Goal: Transaction & Acquisition: Purchase product/service

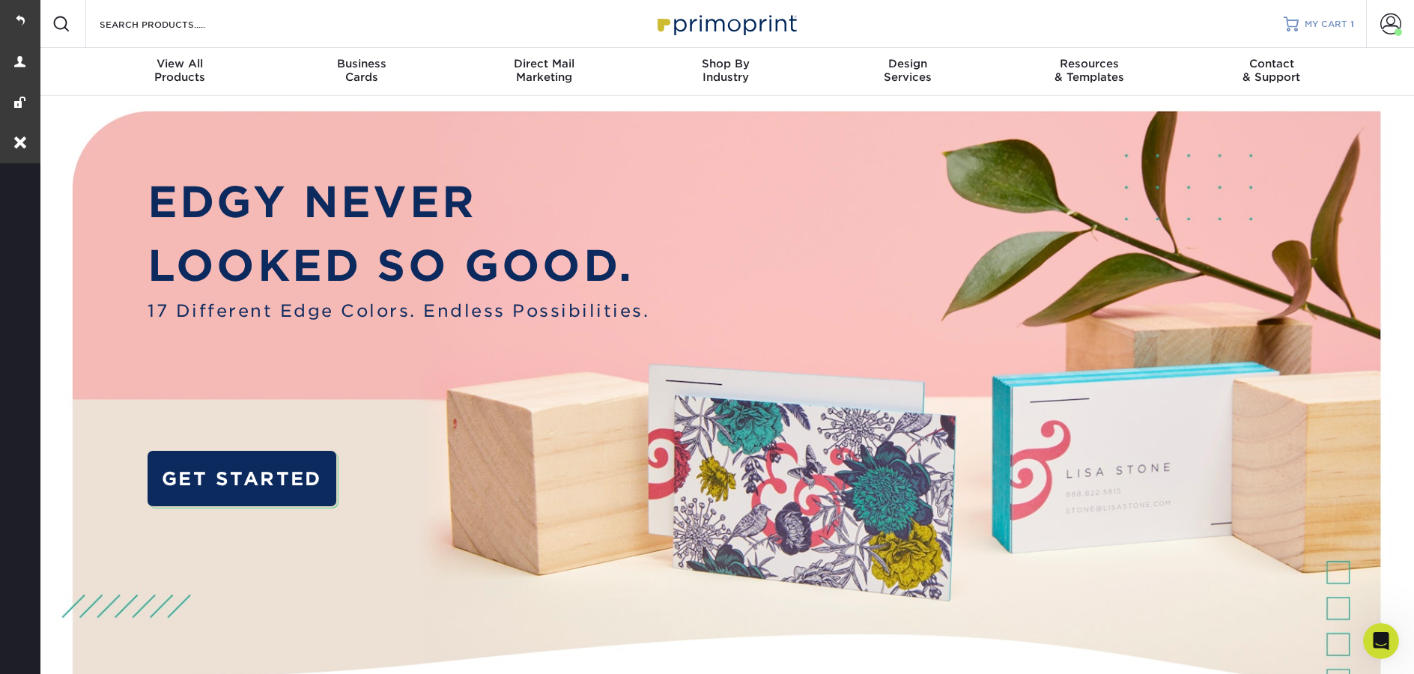
click at [1307, 33] on link "MY CART 1" at bounding box center [1318, 24] width 70 height 48
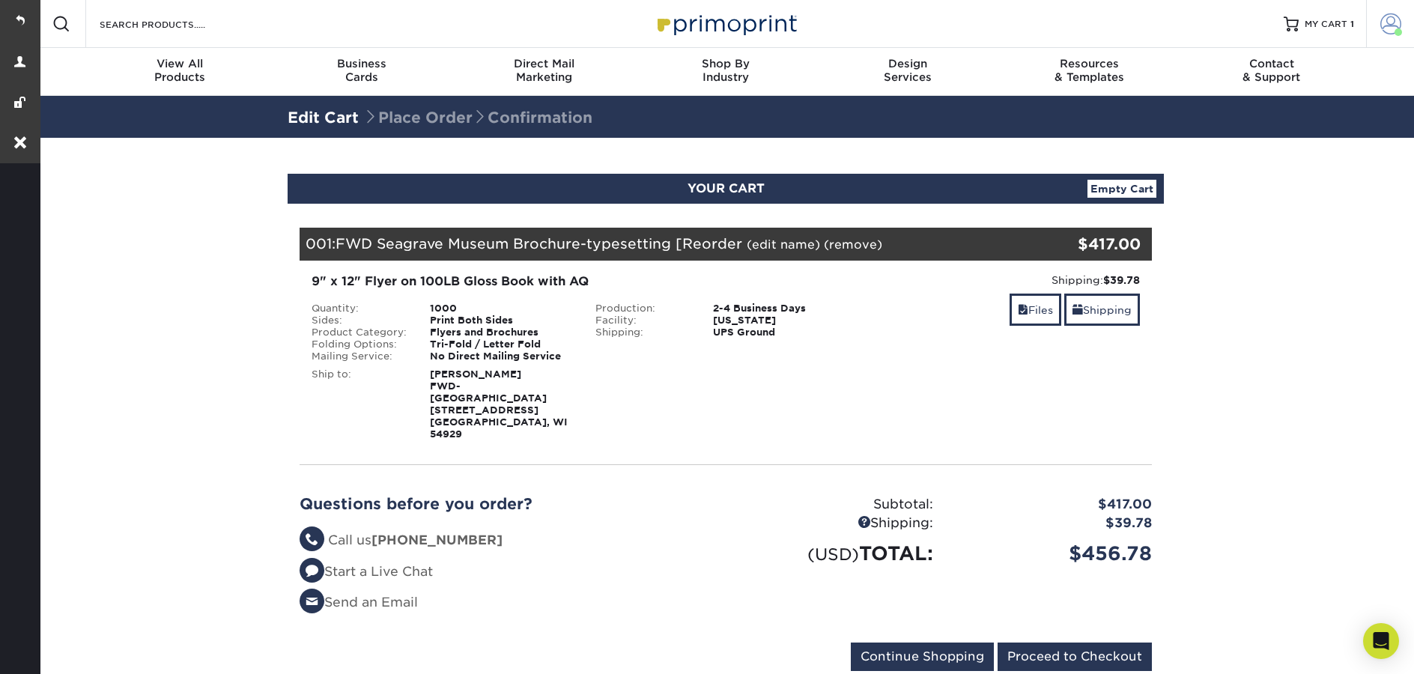
click at [1395, 29] on span at bounding box center [1397, 31] width 7 height 7
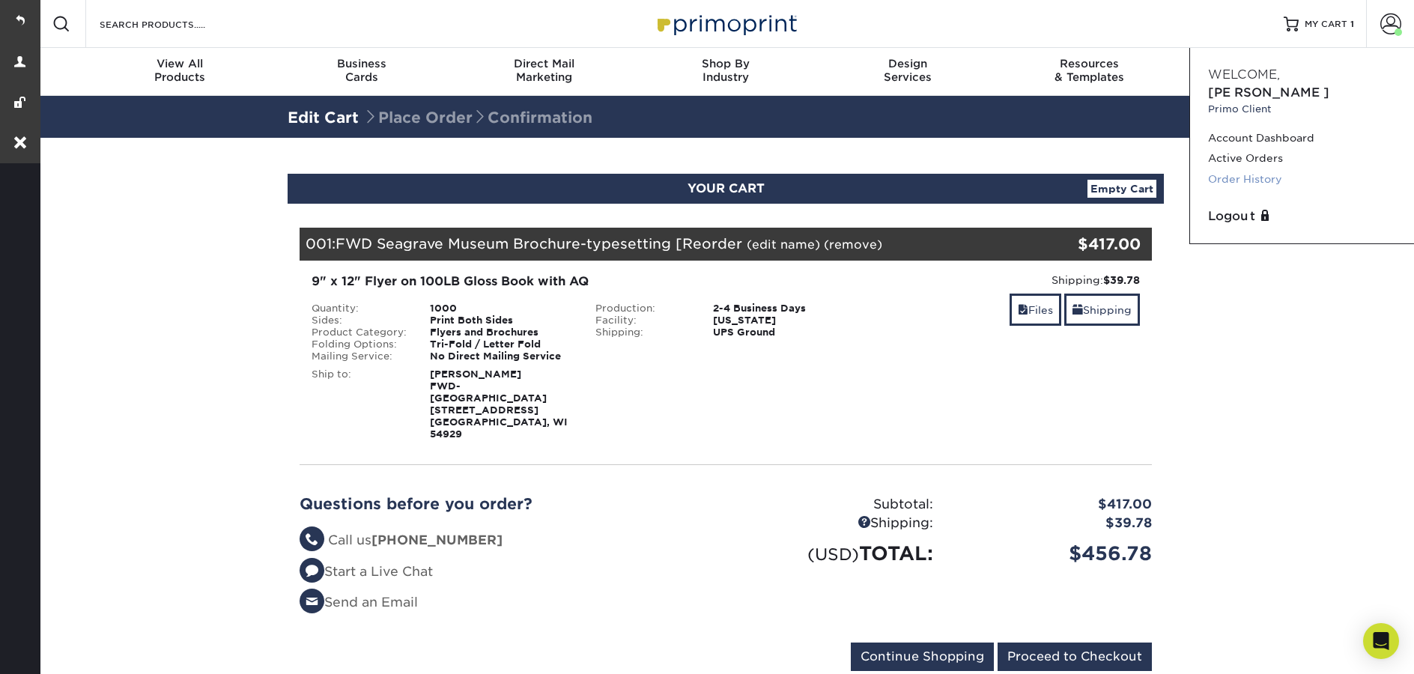
click at [1271, 169] on link "Order History" at bounding box center [1302, 179] width 188 height 20
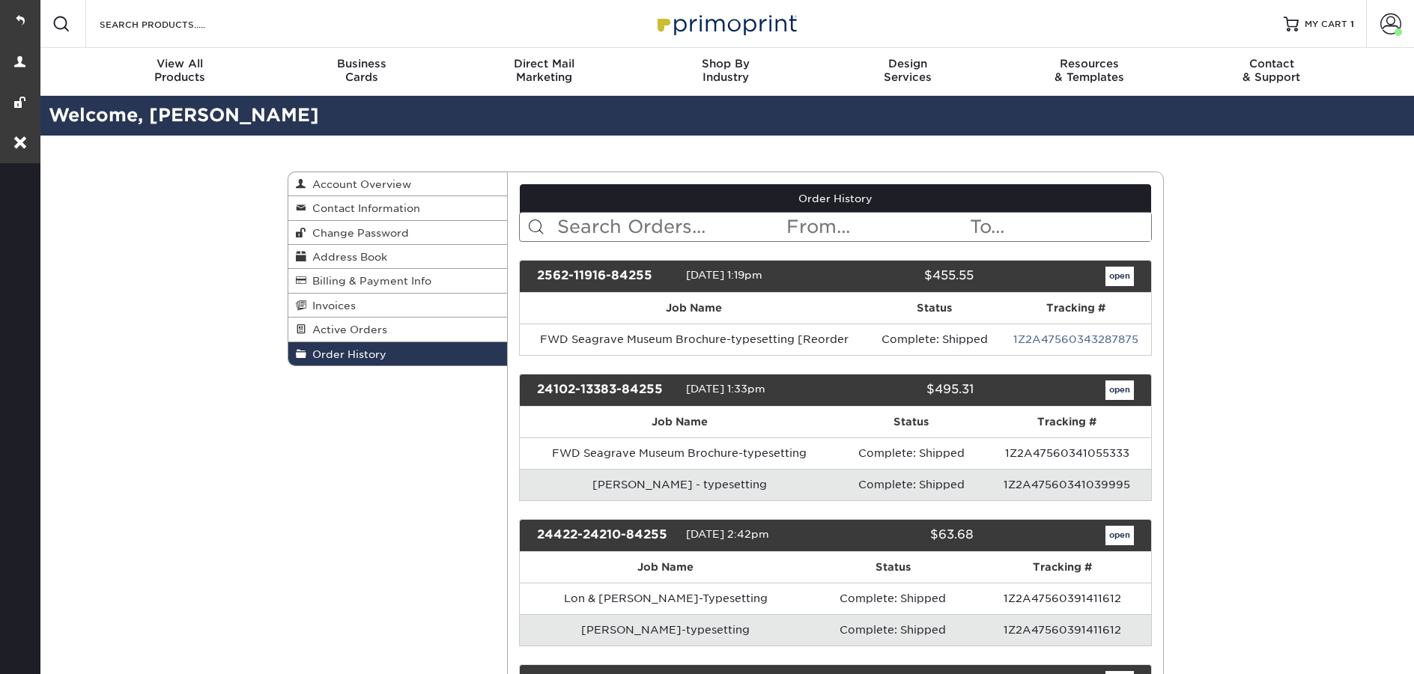
click at [687, 233] on input "text" at bounding box center [671, 227] width 230 height 28
paste input "22112-43230-84255"
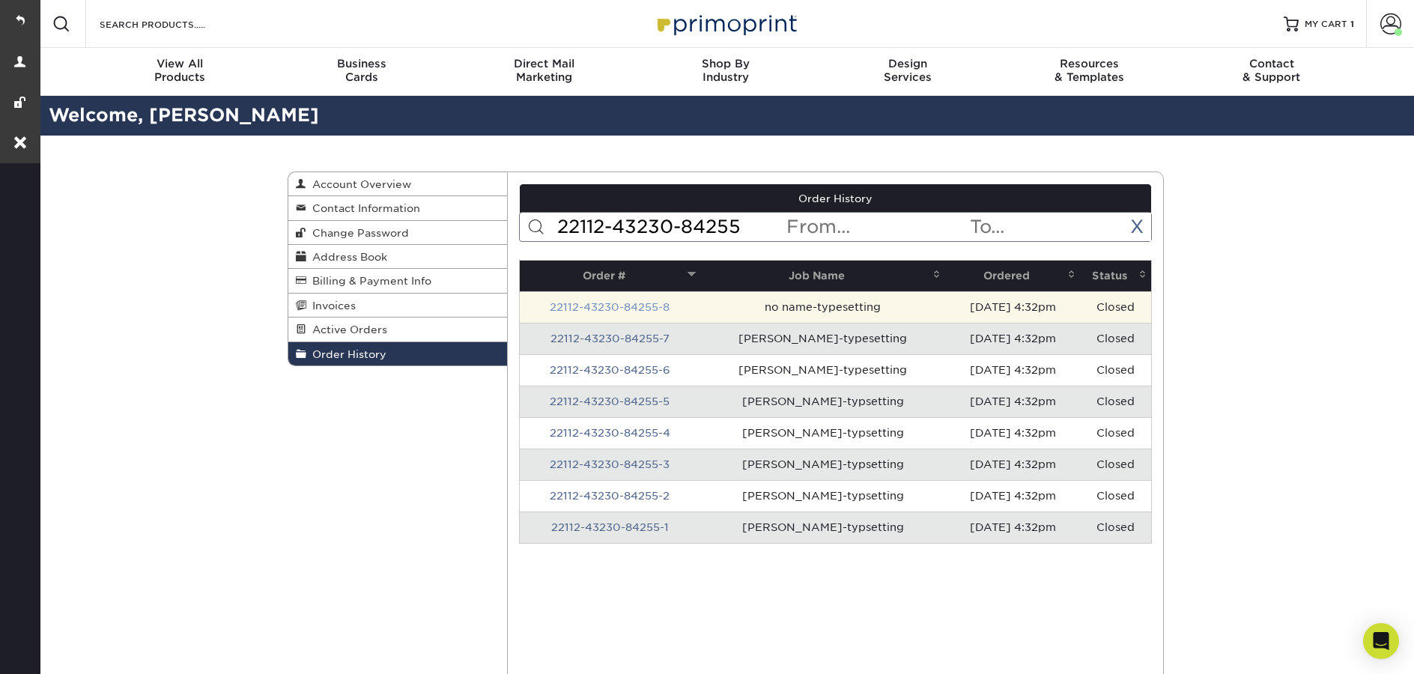
type input "22112-43230-84255"
click at [627, 305] on link "22112-43230-84255-8" at bounding box center [610, 307] width 120 height 12
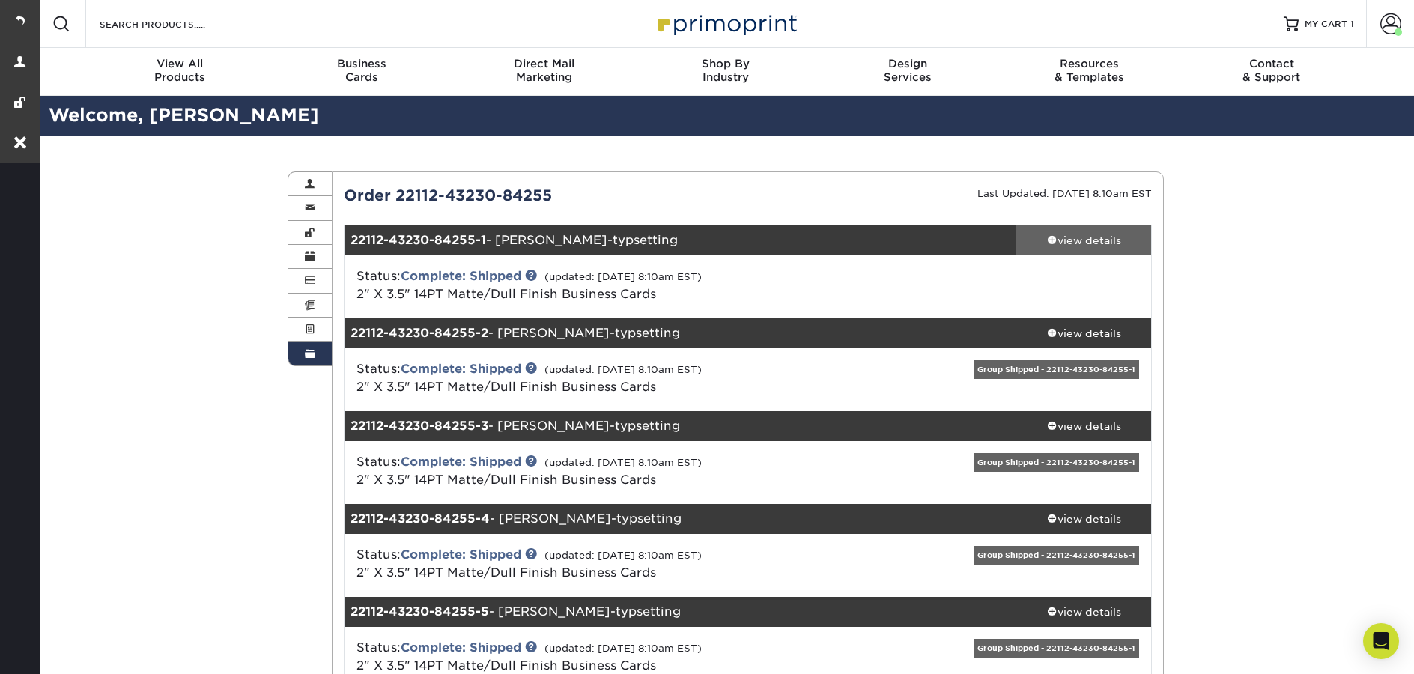
click at [1086, 246] on div "view details" at bounding box center [1083, 240] width 135 height 15
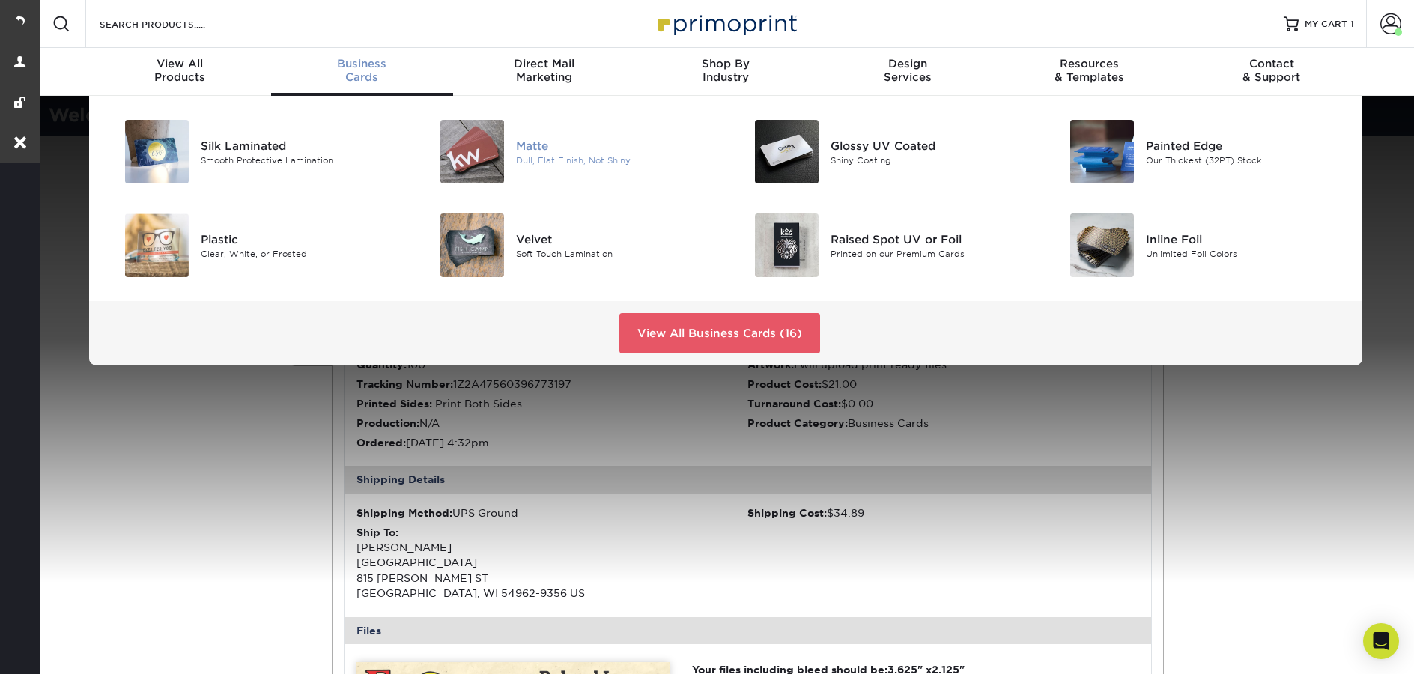
click at [510, 159] on div at bounding box center [463, 152] width 105 height 64
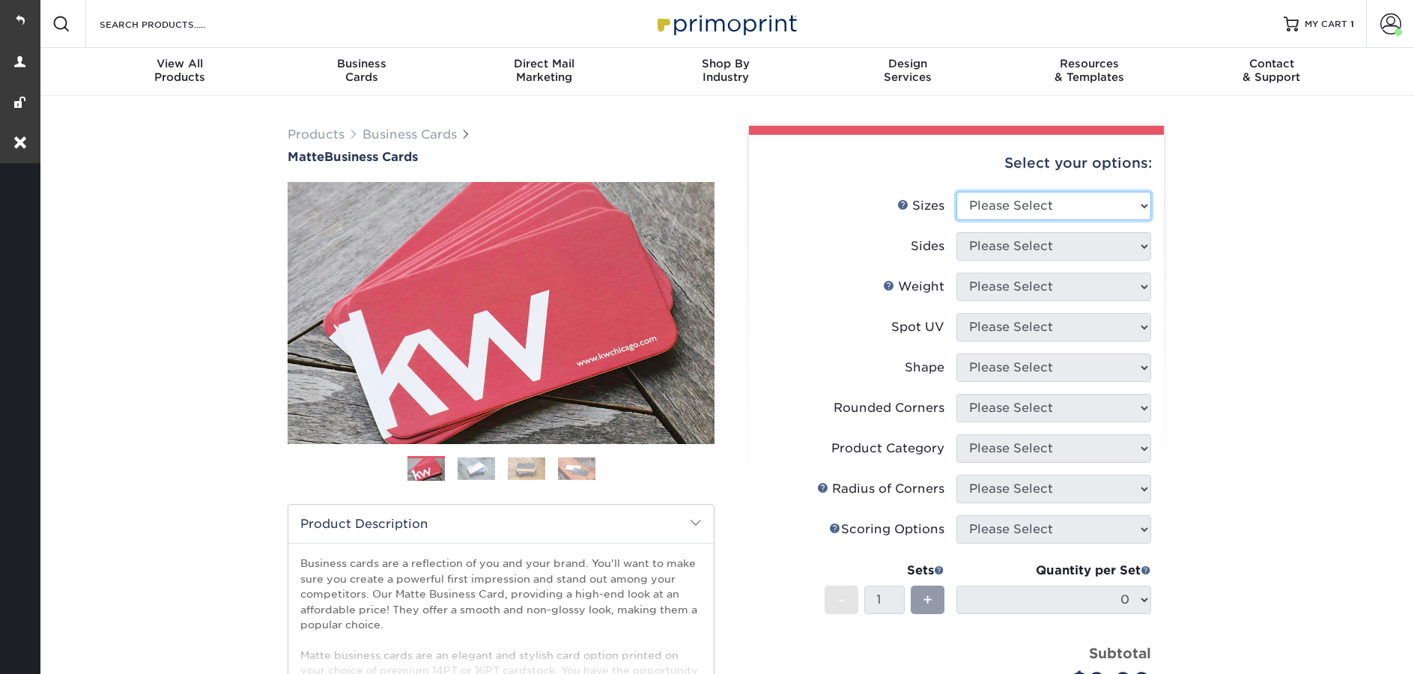
click at [1015, 207] on select "Please Select 1.5" x 3.5" - Mini 1.75" x 3.5" - Mini 2" x 2" - Square 2" x 3" -…" at bounding box center [1053, 206] width 195 height 28
select select "2.00x3.50"
click at [956, 192] on select "Please Select 1.5" x 3.5" - Mini 1.75" x 3.5" - Mini 2" x 2" - Square 2" x 3" -…" at bounding box center [1053, 206] width 195 height 28
click at [986, 247] on select "Please Select Print Both Sides Print Front Only" at bounding box center [1053, 246] width 195 height 28
select select "13abbda7-1d64-4f25-8bb2-c179b224825d"
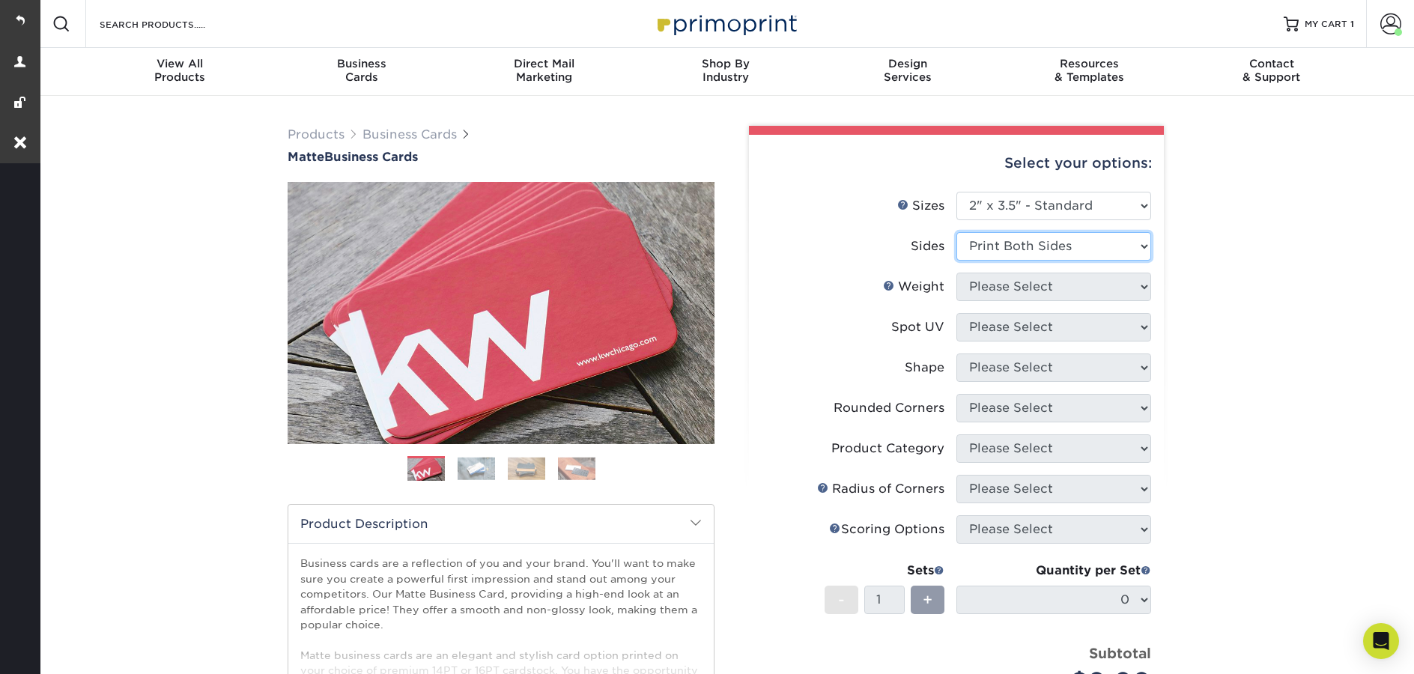
click at [956, 232] on select "Please Select Print Both Sides Print Front Only" at bounding box center [1053, 246] width 195 height 28
click at [1012, 288] on select "Please Select 16PT 14PT" at bounding box center [1053, 287] width 195 height 28
select select "14PT"
click at [956, 273] on select "Please Select 16PT 14PT" at bounding box center [1053, 287] width 195 height 28
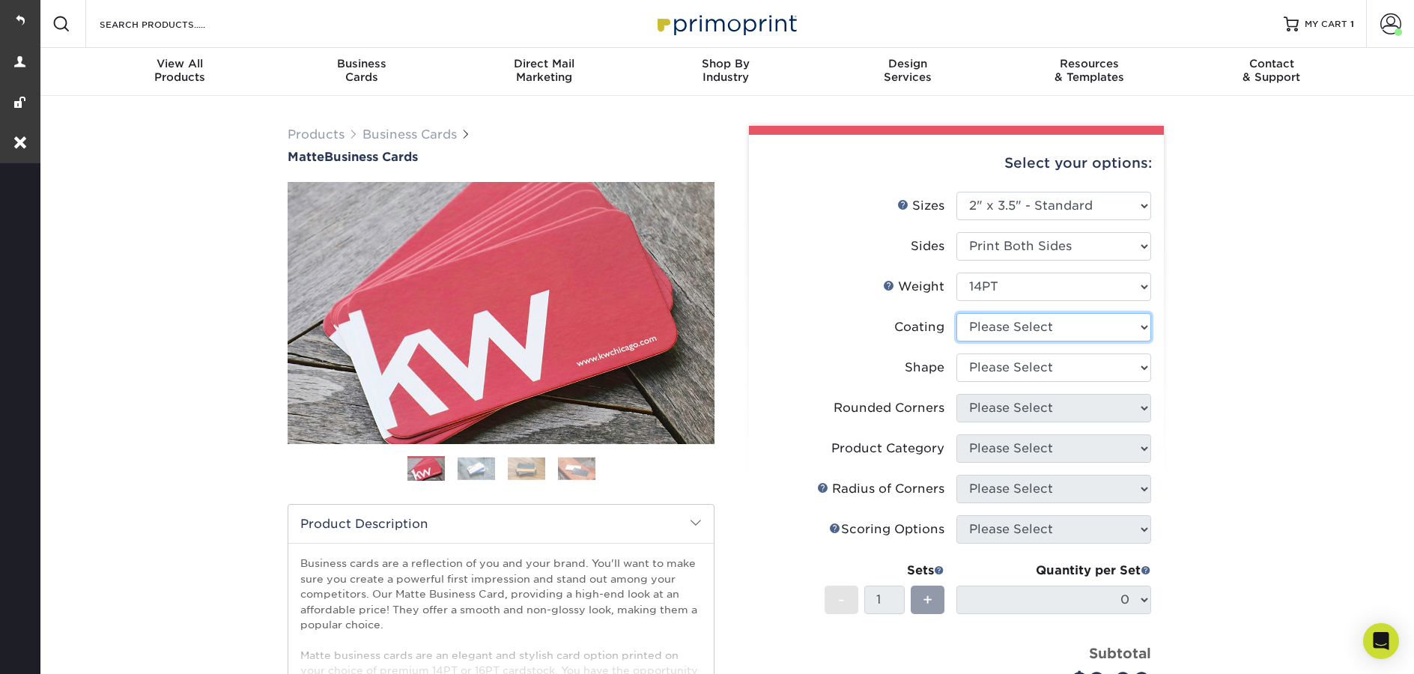
click at [998, 328] on select at bounding box center [1053, 327] width 195 height 28
select select "121bb7b5-3b4d-429f-bd8d-bbf80e953313"
click at [956, 313] on select at bounding box center [1053, 327] width 195 height 28
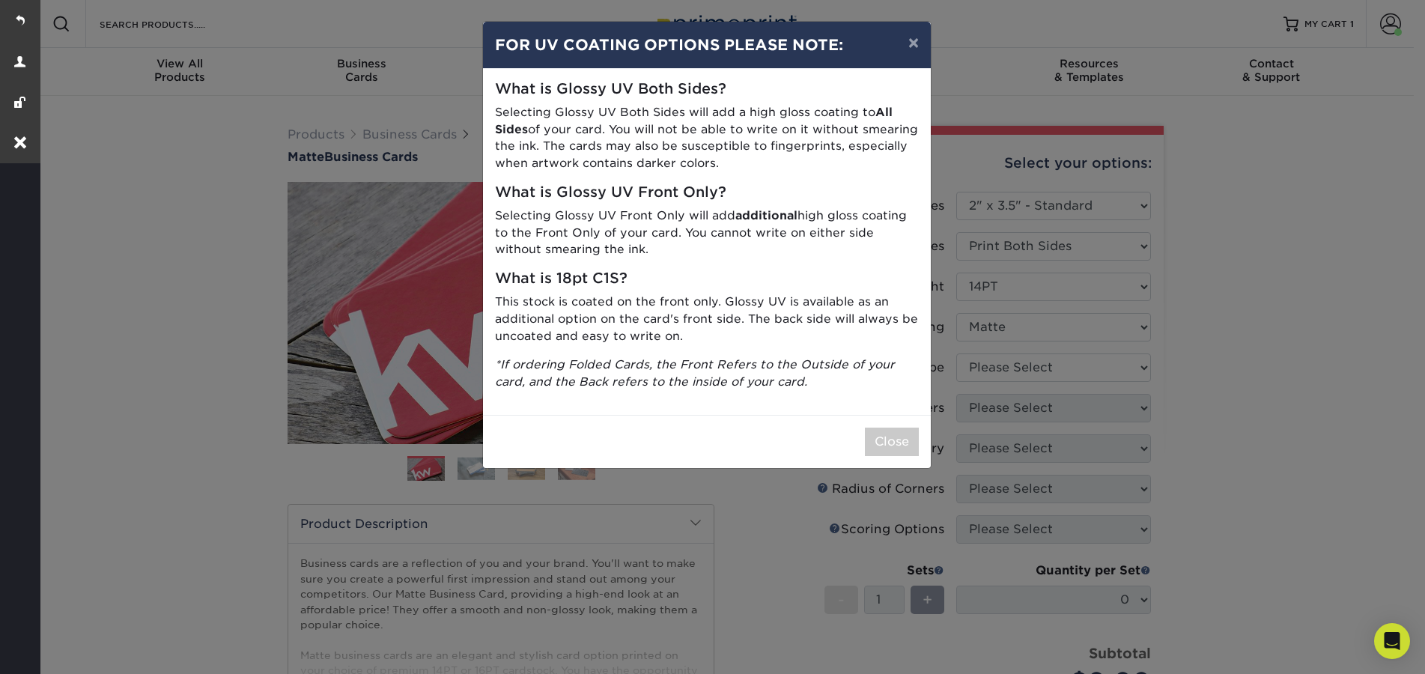
click at [997, 360] on div "× FOR UV COATING OPTIONS PLEASE NOTE: What is Glossy UV Both Sides? Selecting G…" at bounding box center [712, 337] width 1425 height 674
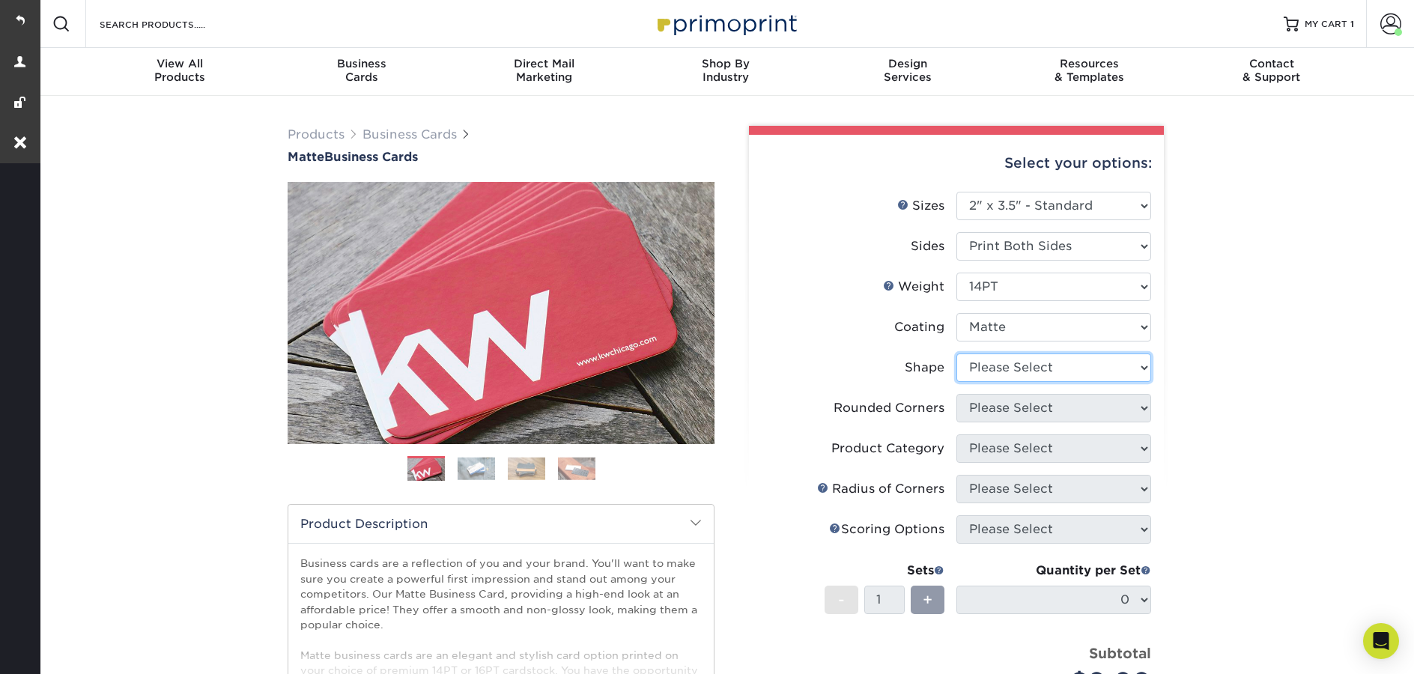
click at [997, 367] on select "Please Select Standard" at bounding box center [1053, 367] width 195 height 28
select select "standard"
click at [956, 353] on select "Please Select Standard" at bounding box center [1053, 367] width 195 height 28
click at [1019, 409] on select "Please Select Yes - Round 2 Corners Yes - Round 4 Corners No" at bounding box center [1053, 408] width 195 height 28
select select "0"
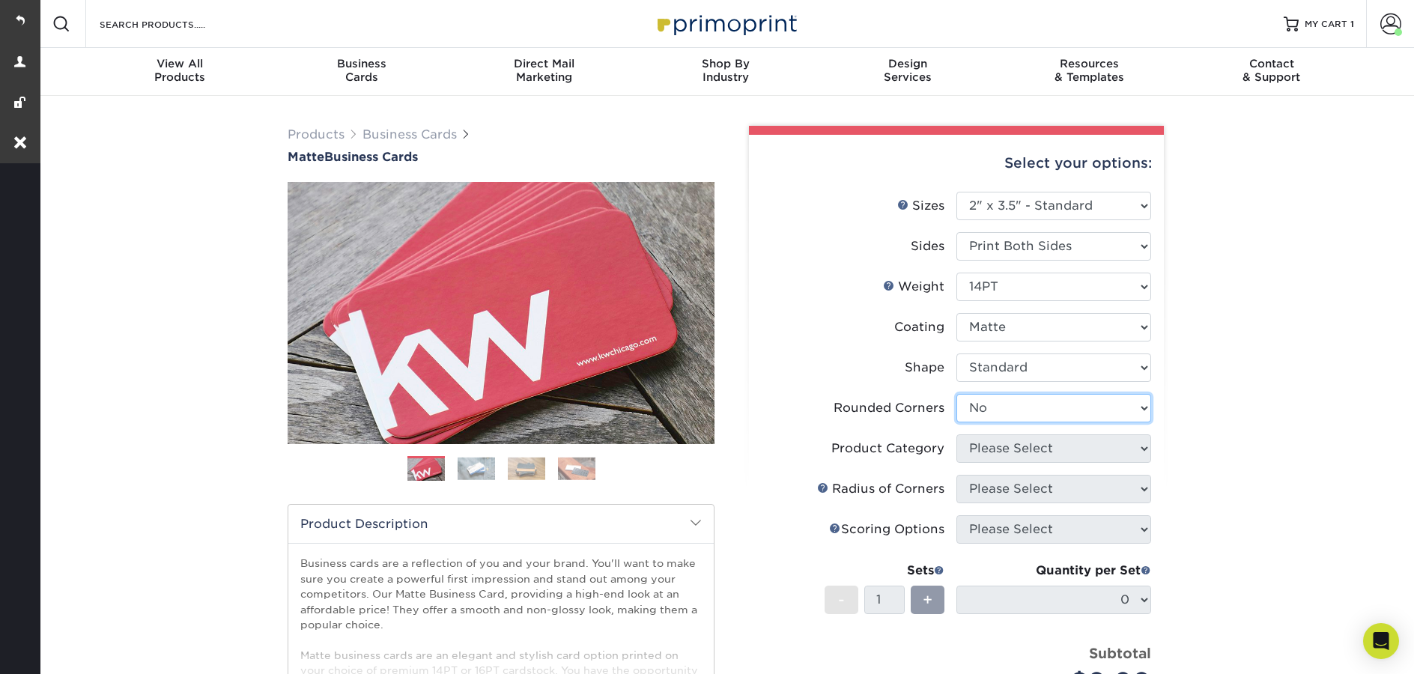
click at [956, 394] on select "Please Select Yes - Round 2 Corners Yes - Round 4 Corners No" at bounding box center [1053, 408] width 195 height 28
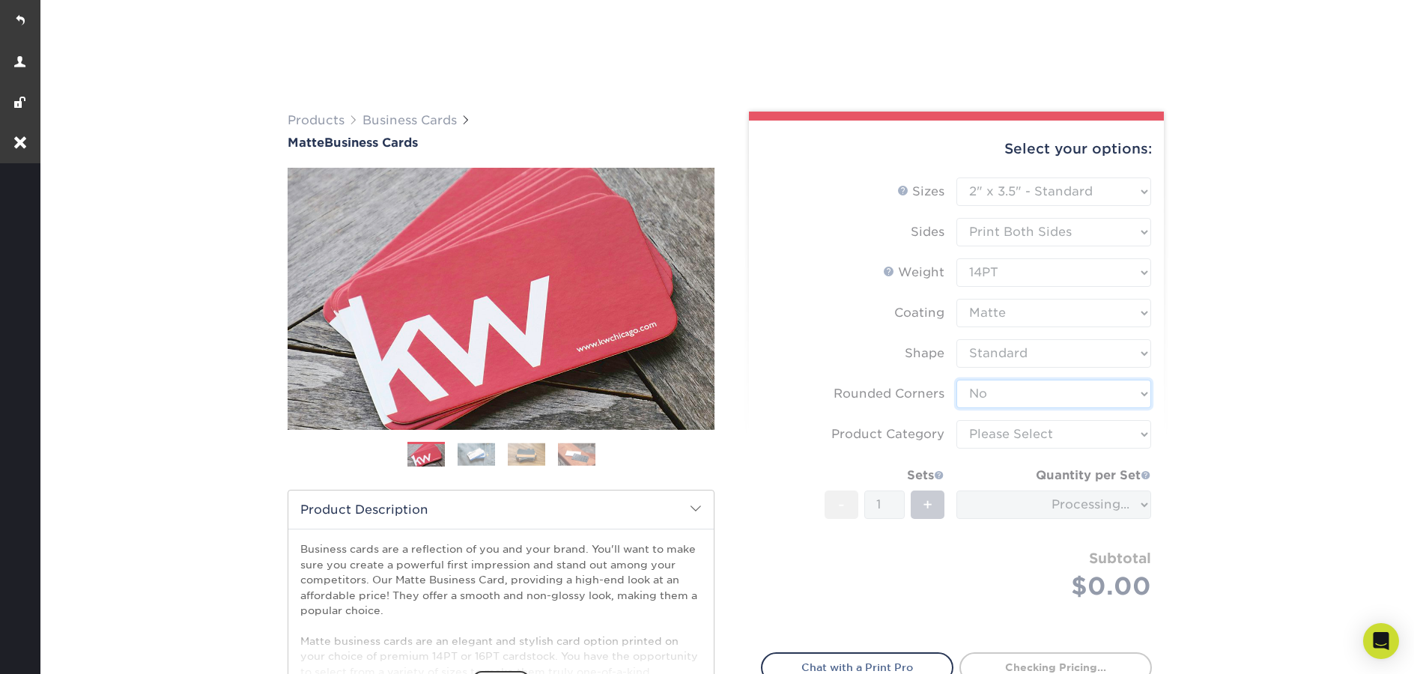
scroll to position [91, 0]
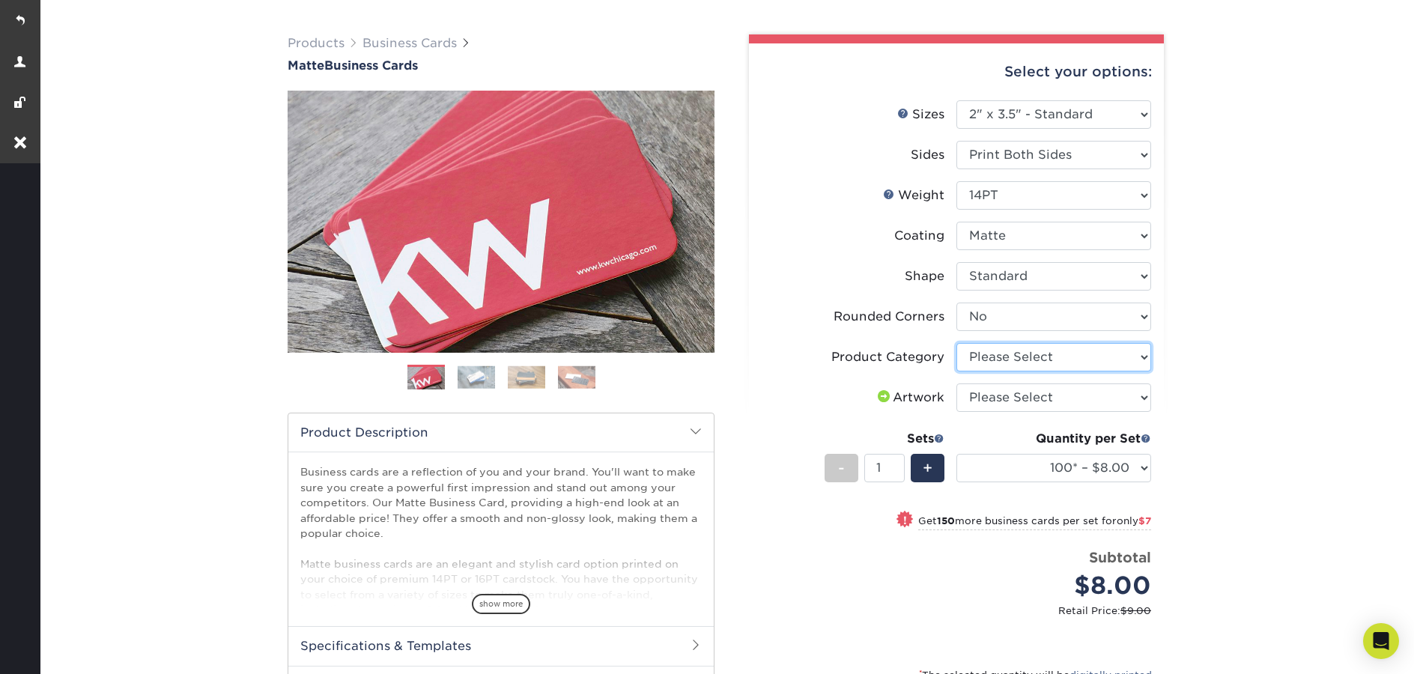
click at [1015, 359] on select "Please Select Business Cards" at bounding box center [1053, 357] width 195 height 28
select select "3b5148f1-0588-4f88-a218-97bcfdce65c1"
click at [956, 343] on select "Please Select Business Cards" at bounding box center [1053, 357] width 195 height 28
click at [1012, 405] on select "Please Select I will upload files I need a design - $100" at bounding box center [1053, 397] width 195 height 28
select select "upload"
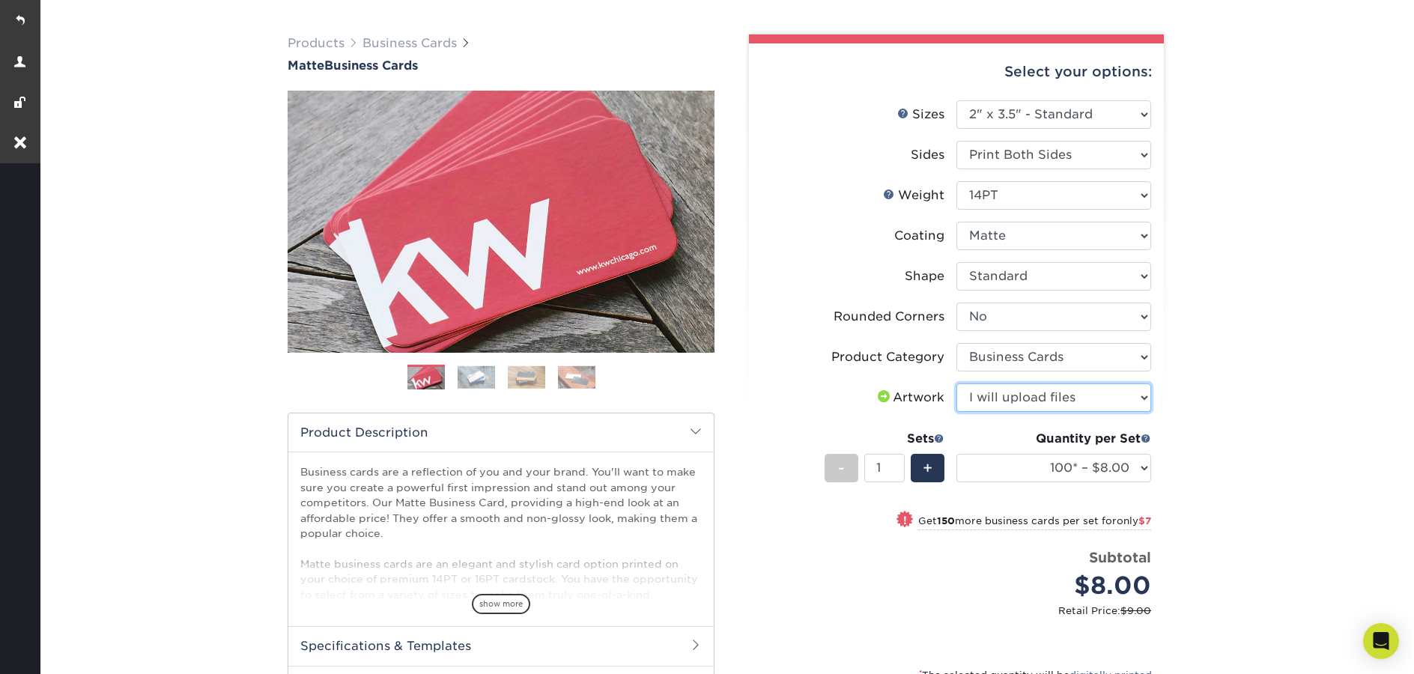
click at [956, 383] on select "Please Select I will upload files I need a design - $100" at bounding box center [1053, 397] width 195 height 28
click at [1012, 459] on select "100* – $8.00 250* – $15.00 500 – $30.00 1000 – $37.00 2500 – $66.00 5000 – $127…" at bounding box center [1053, 468] width 195 height 28
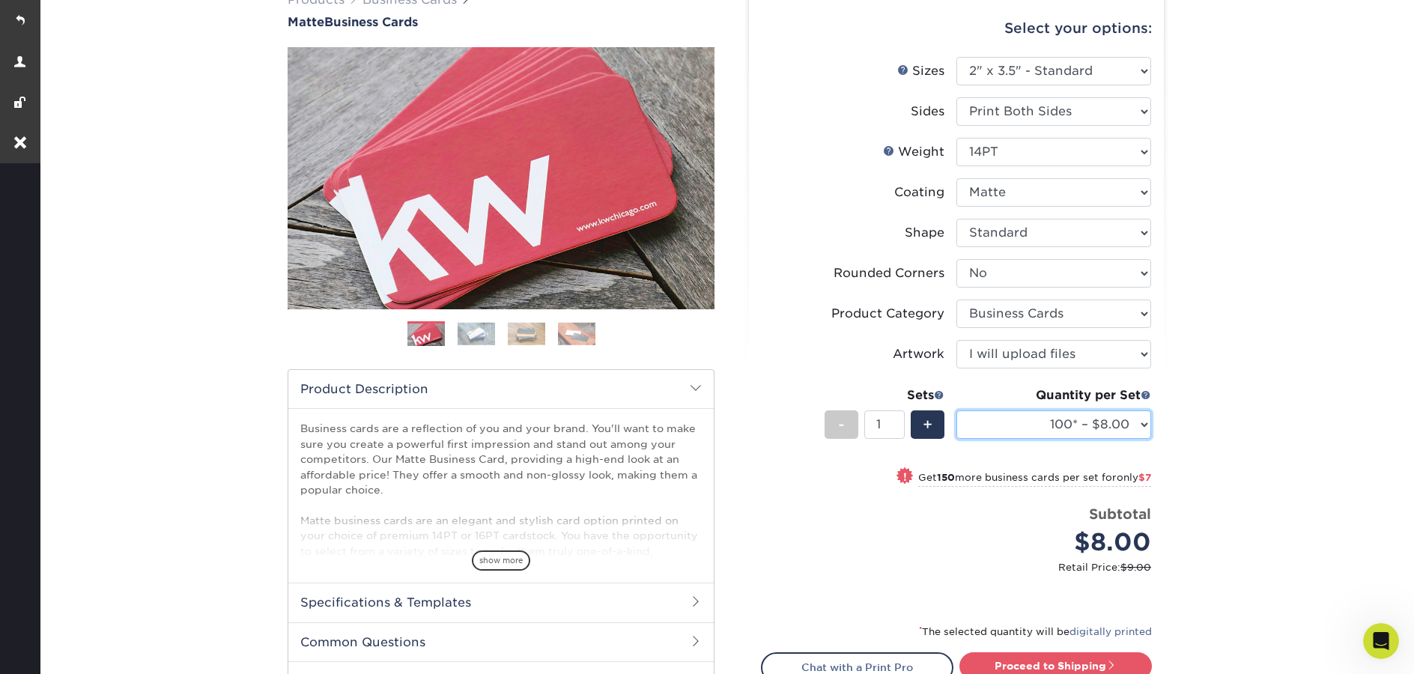
scroll to position [345, 0]
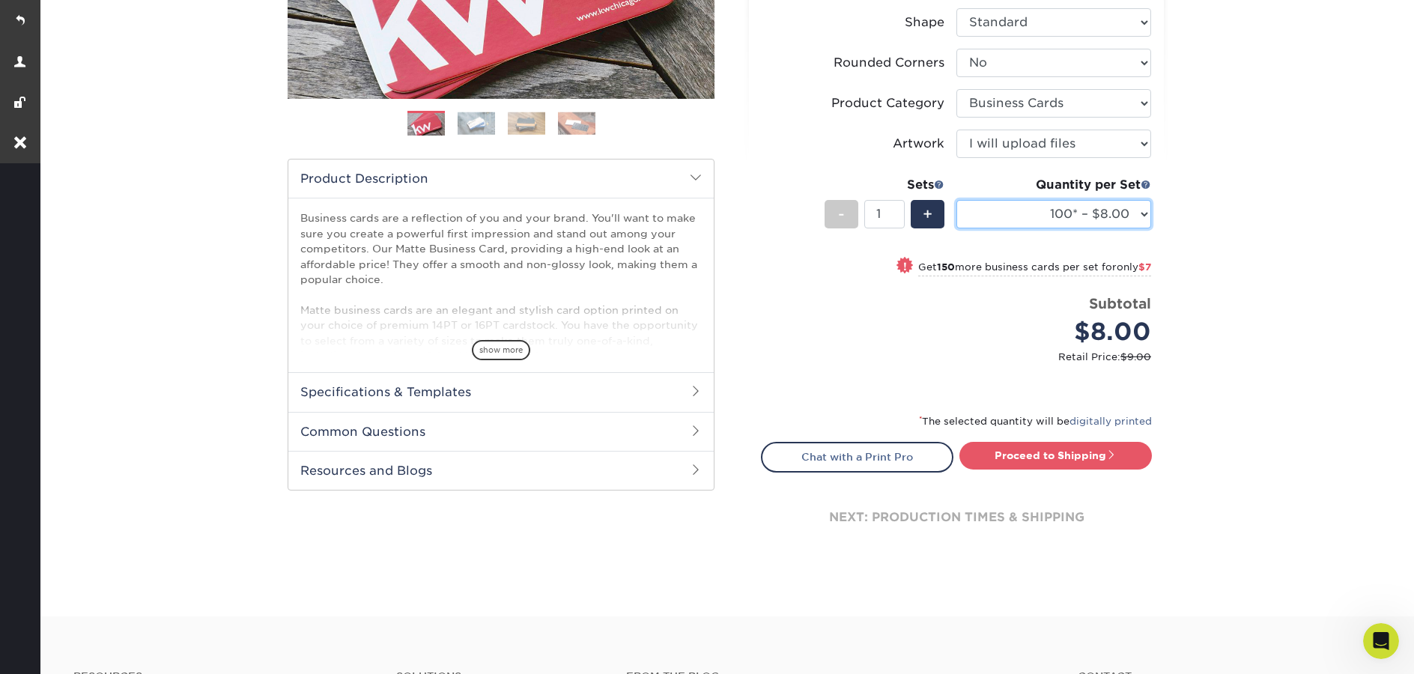
click at [1139, 216] on select "100* – $8.00 250* – $15.00 500 – $30.00 1000 – $37.00 2500 – $66.00 5000 – $127…" at bounding box center [1053, 214] width 195 height 28
click at [1097, 216] on select "100* – $8.00 250* – $15.00 500 – $30.00 1000 – $37.00 2500 – $66.00 5000 – $127…" at bounding box center [1053, 214] width 195 height 28
select select "250* – $15.00"
click at [956, 200] on select "100* – $8.00 250* – $15.00 500 – $30.00 1000 – $37.00 2500 – $66.00 5000 – $127…" at bounding box center [1053, 214] width 195 height 28
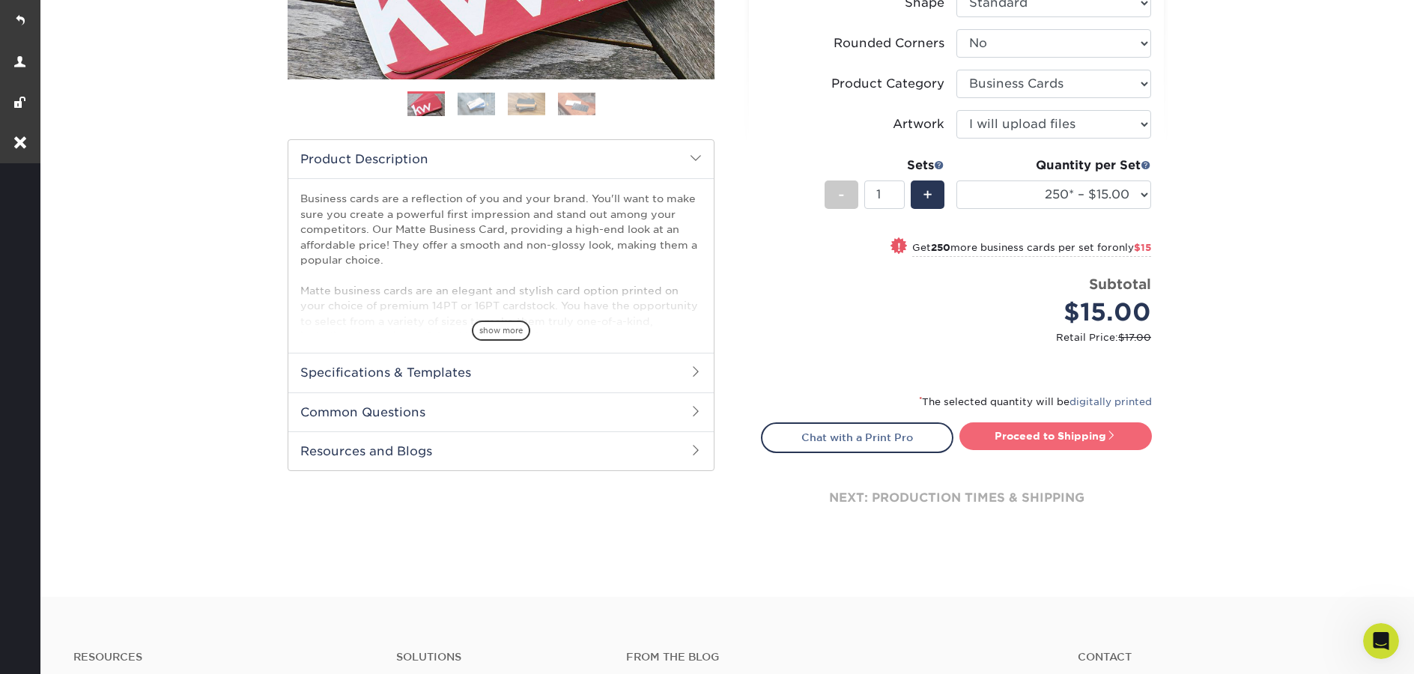
click at [1081, 434] on link "Proceed to Shipping" at bounding box center [1055, 435] width 192 height 27
type input "Set 1"
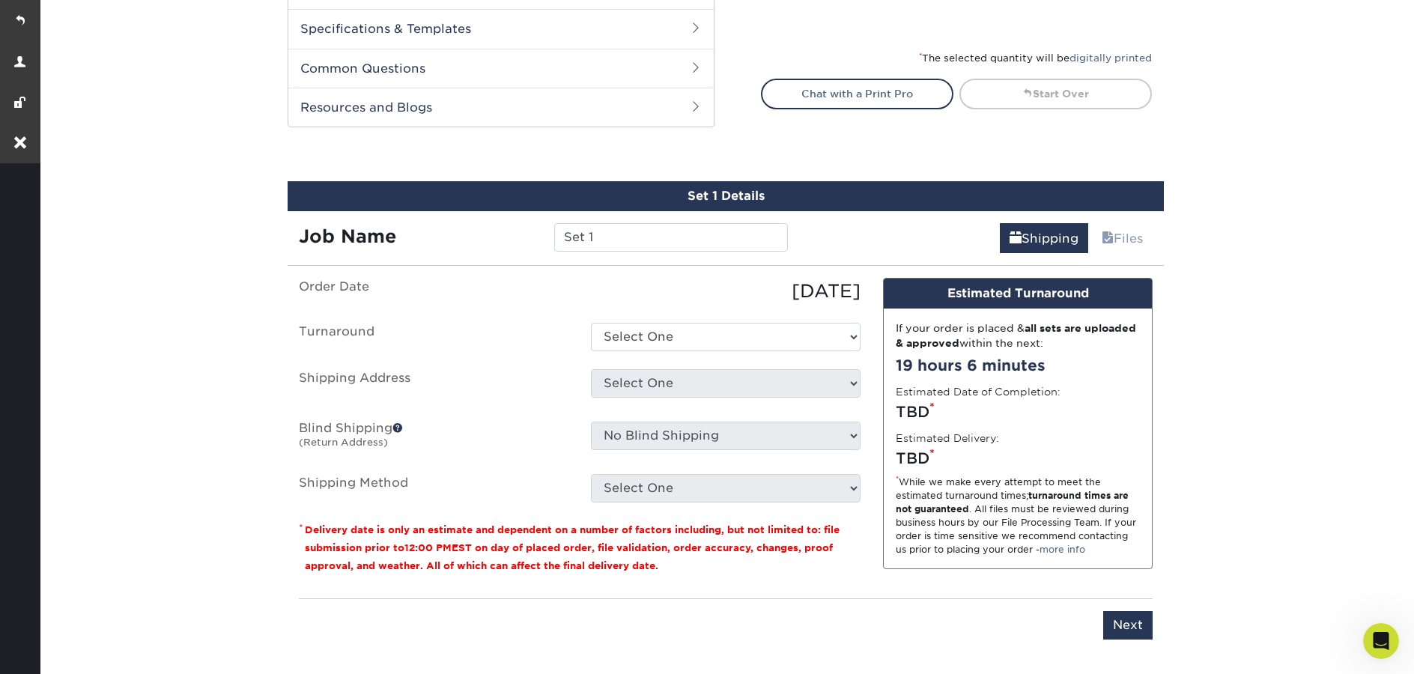
scroll to position [827, 0]
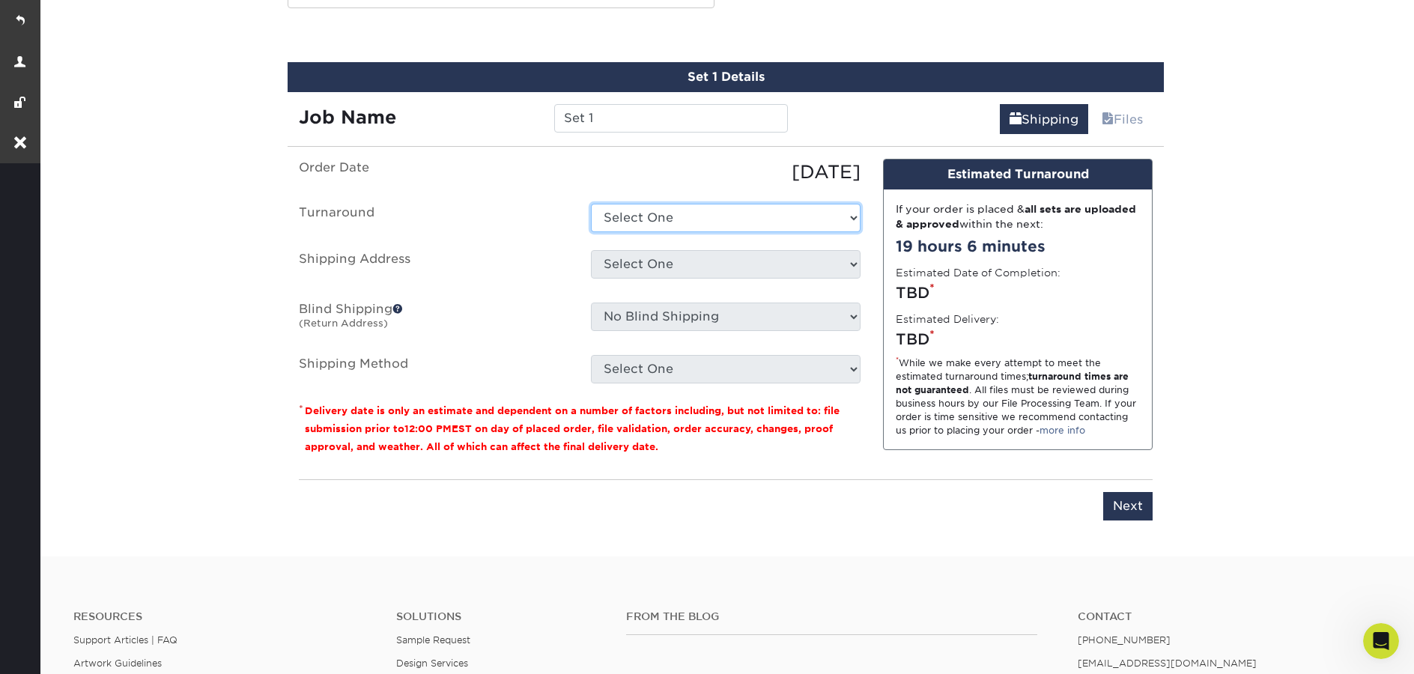
click at [684, 217] on select "Select One 2-4 Business Days 2 Day Next Business Day" at bounding box center [726, 218] width 270 height 28
click at [591, 204] on select "Select One 2-4 Business Days 2 Day Next Business Day" at bounding box center [726, 218] width 270 height 28
click at [687, 224] on select "Select One 2-4 Business Days 2 Day Next Business Day" at bounding box center [726, 218] width 270 height 28
select select "56f96fba-ecd4-4e1b-a4a4-6bff8fef1ff9"
click at [591, 204] on select "Select One 2-4 Business Days 2 Day Next Business Day" at bounding box center [726, 218] width 270 height 28
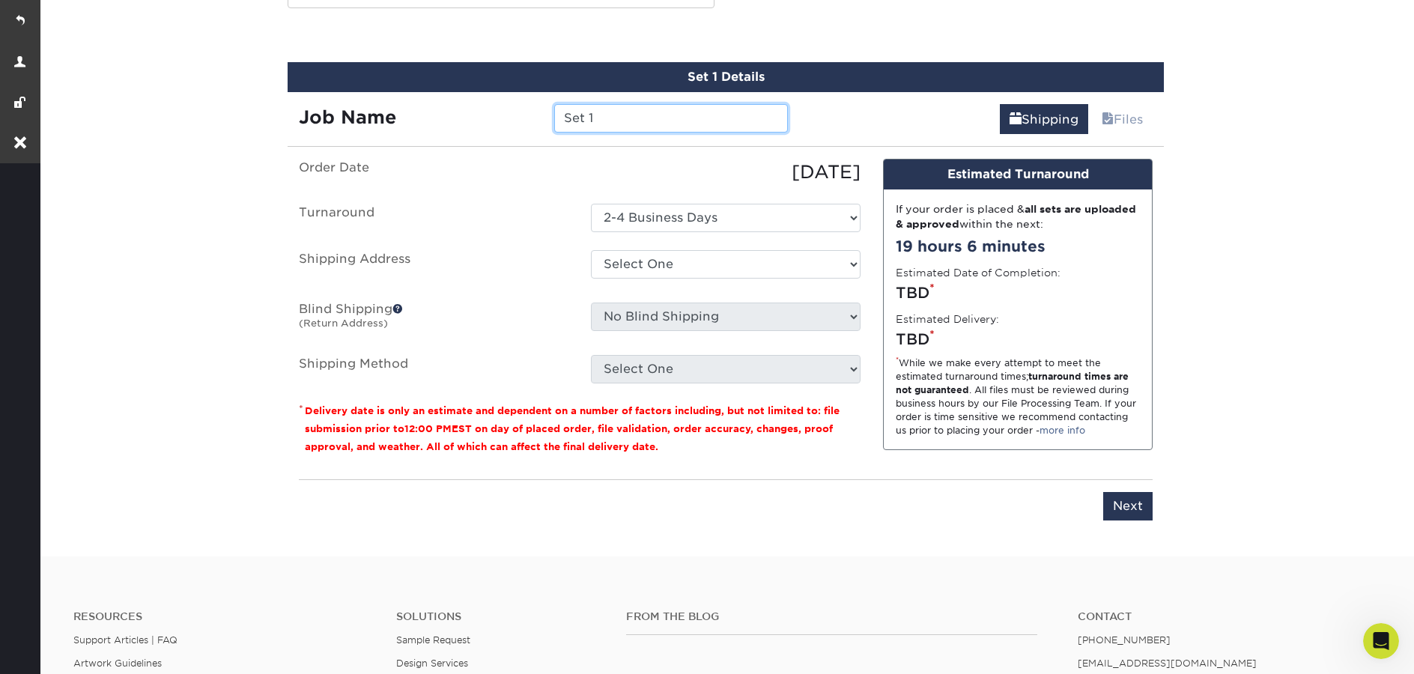
click at [601, 115] on input "Set 1" at bounding box center [670, 118] width 233 height 28
type input "No name business cards"
click at [732, 273] on select "Select One FWD Seagrave Brochures FWD Seagrave Museum + Add New Address" at bounding box center [726, 264] width 270 height 28
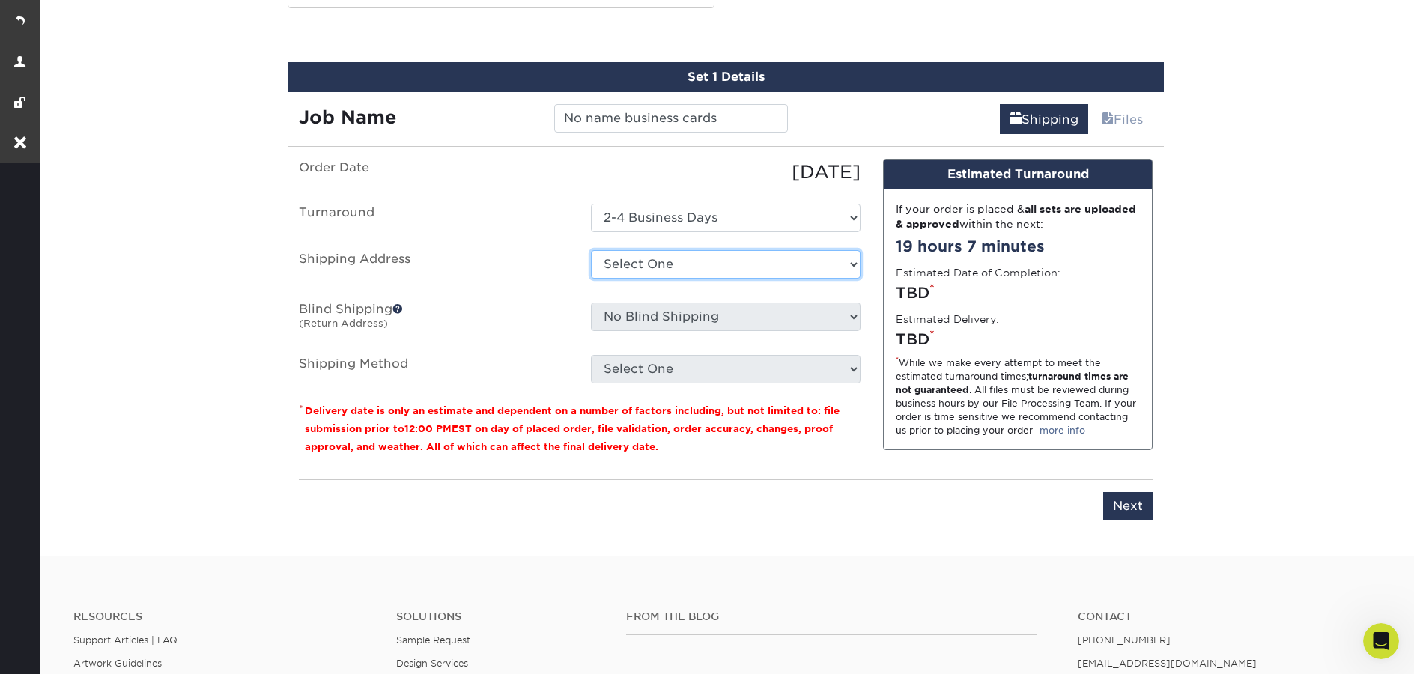
select select "251530"
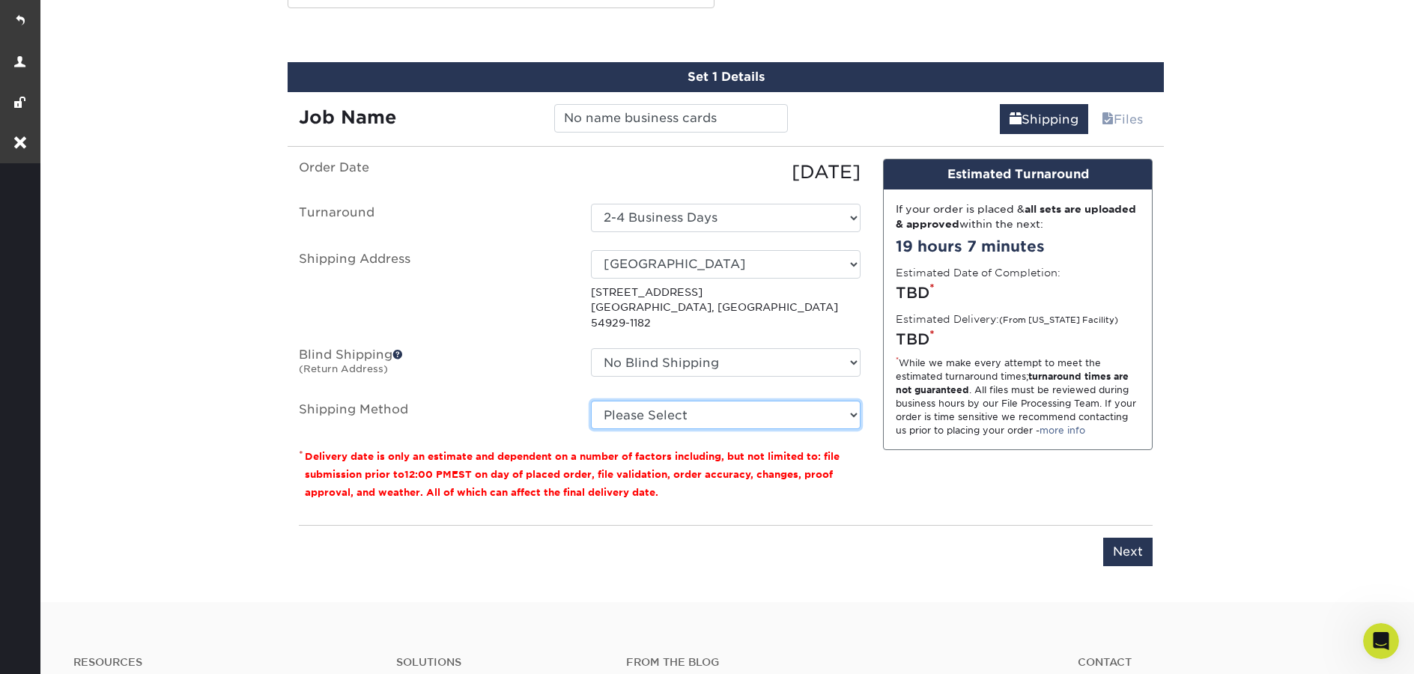
click at [736, 404] on select "Please Select Ground Shipping (+$7.84) 3 Day Shipping Service (+$24.94) 2 Day A…" at bounding box center [726, 415] width 270 height 28
select select "03"
click at [591, 401] on select "Please Select Ground Shipping (+$7.84) 3 Day Shipping Service (+$24.94) 2 Day A…" at bounding box center [726, 415] width 270 height 28
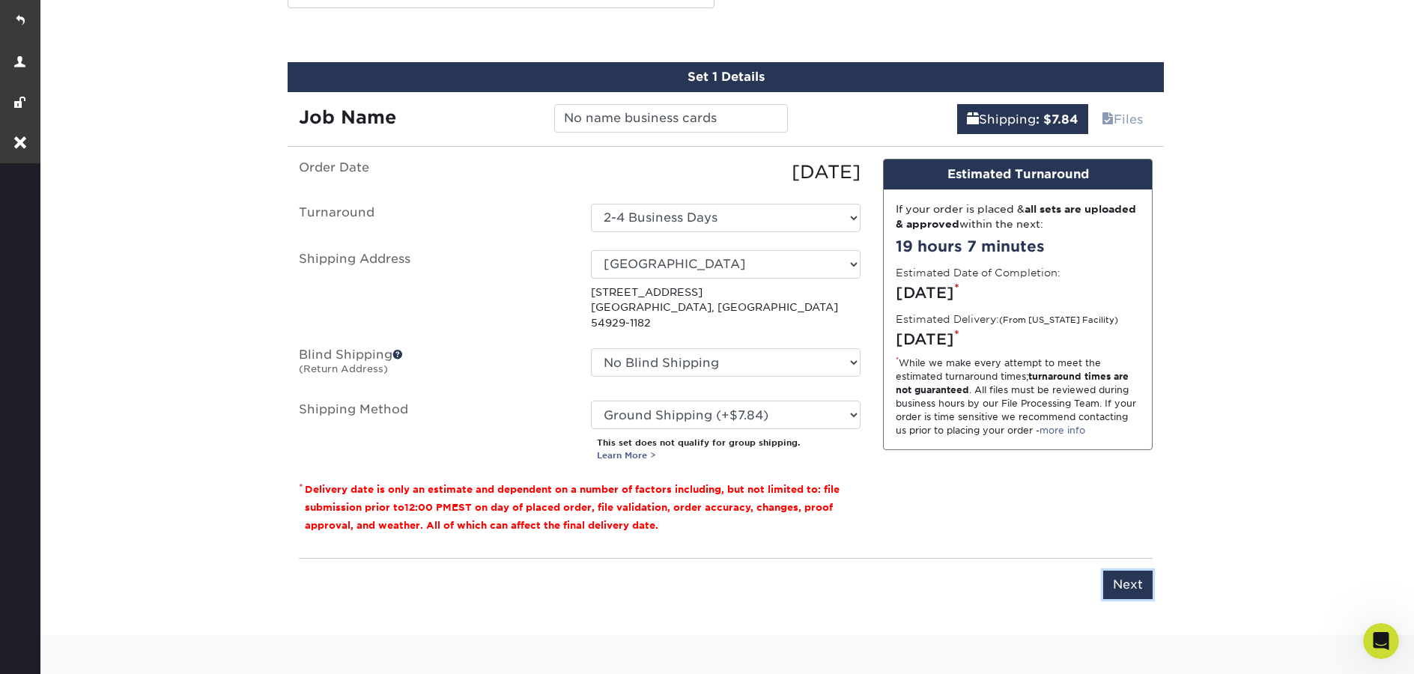
click at [1135, 571] on input "Next" at bounding box center [1127, 585] width 49 height 28
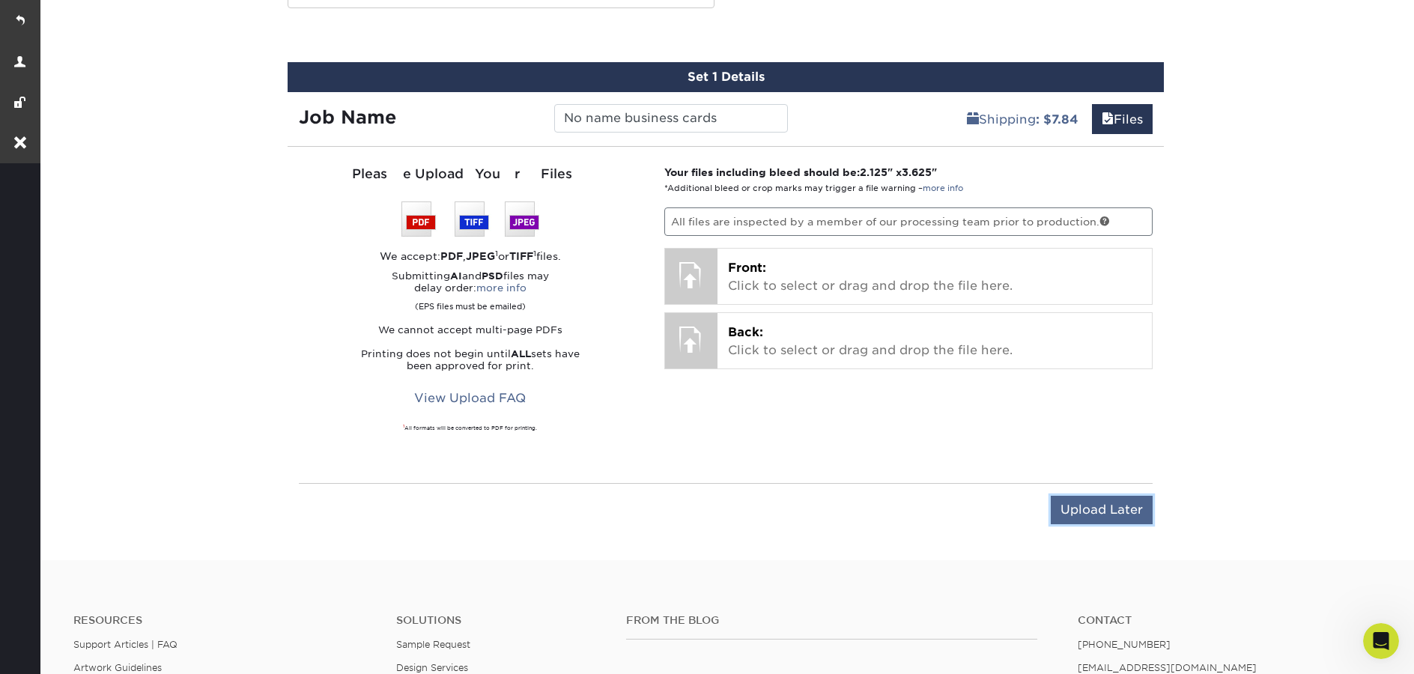
click at [1122, 511] on input "Upload Later" at bounding box center [1102, 510] width 102 height 28
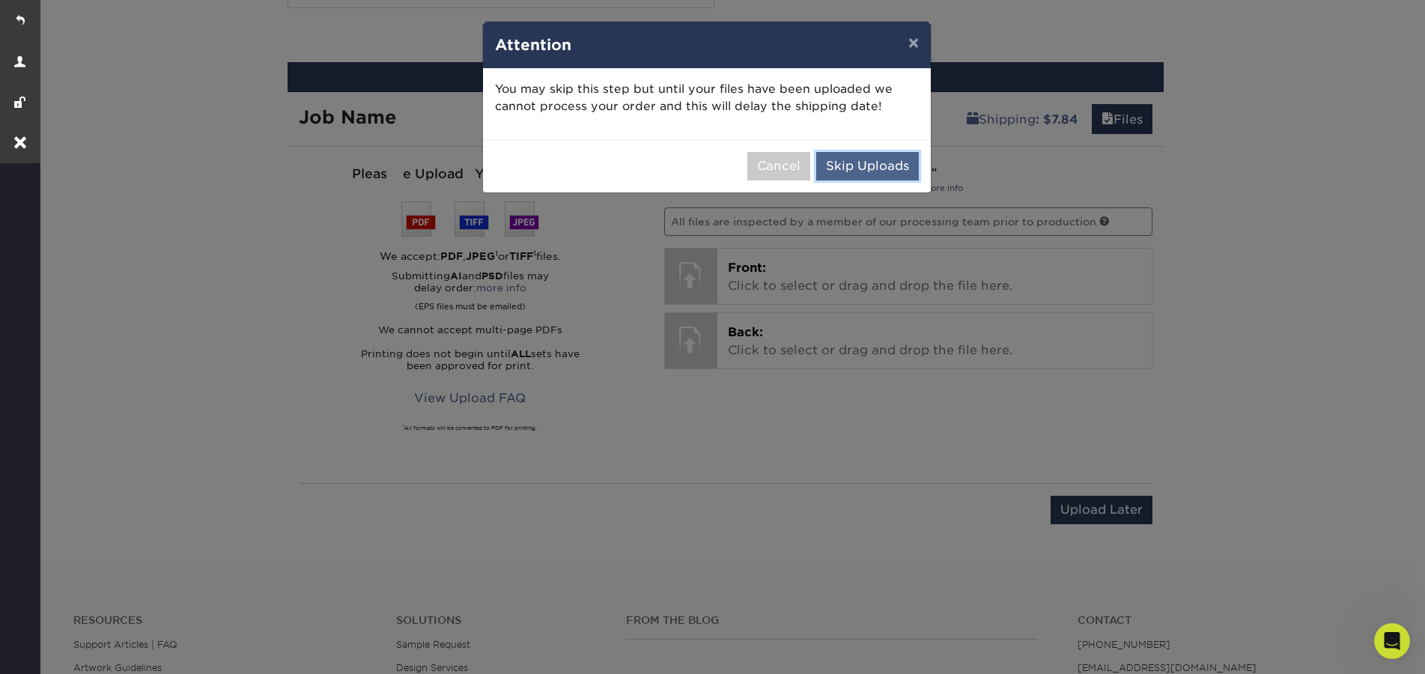
click at [889, 173] on button "Skip Uploads" at bounding box center [867, 166] width 103 height 28
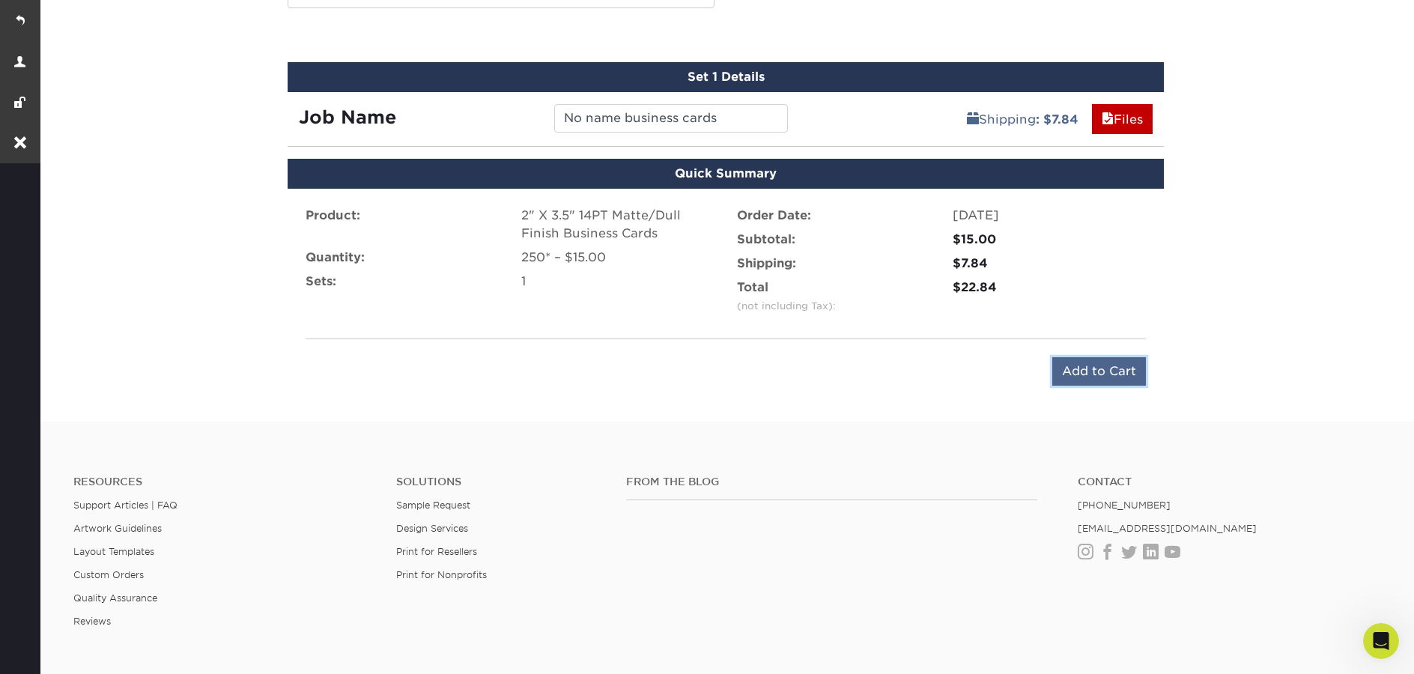
click at [1112, 373] on input "Add to Cart" at bounding box center [1099, 371] width 94 height 28
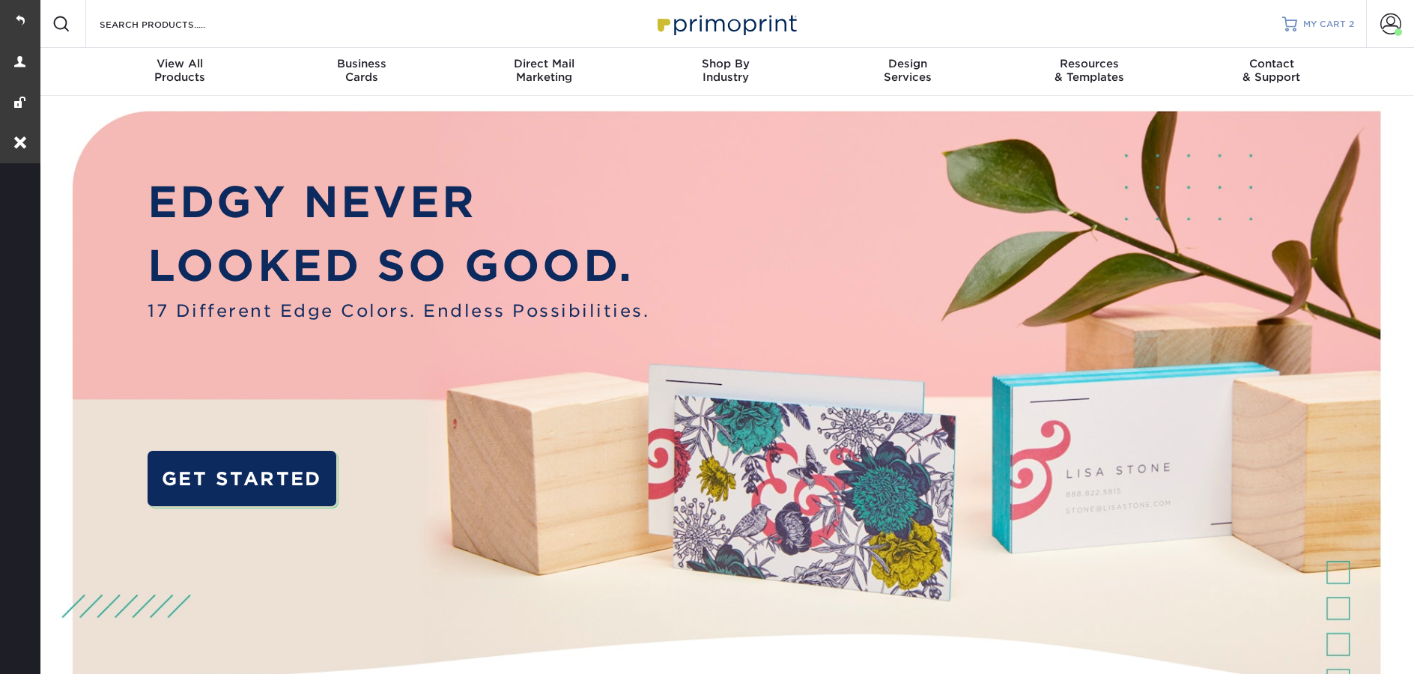
click at [1340, 28] on span "MY CART" at bounding box center [1324, 24] width 43 height 13
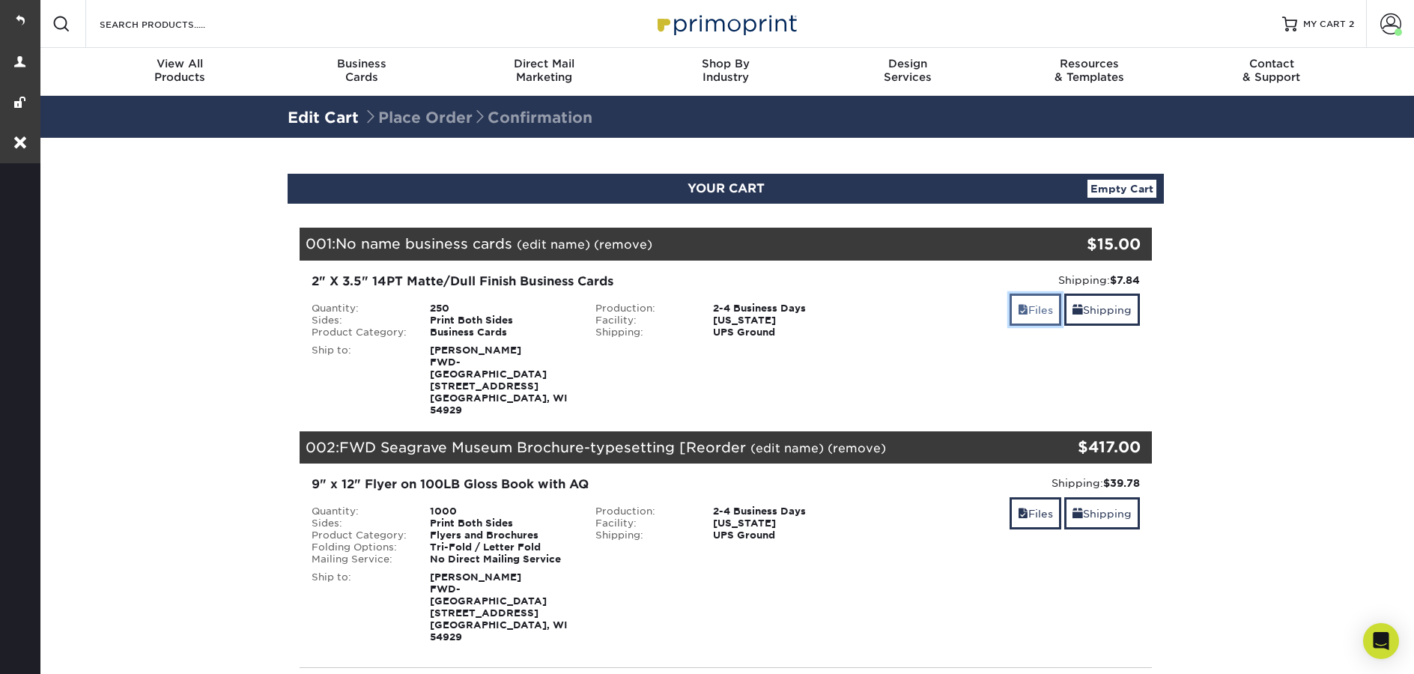
click at [1045, 314] on link "Files" at bounding box center [1035, 310] width 52 height 32
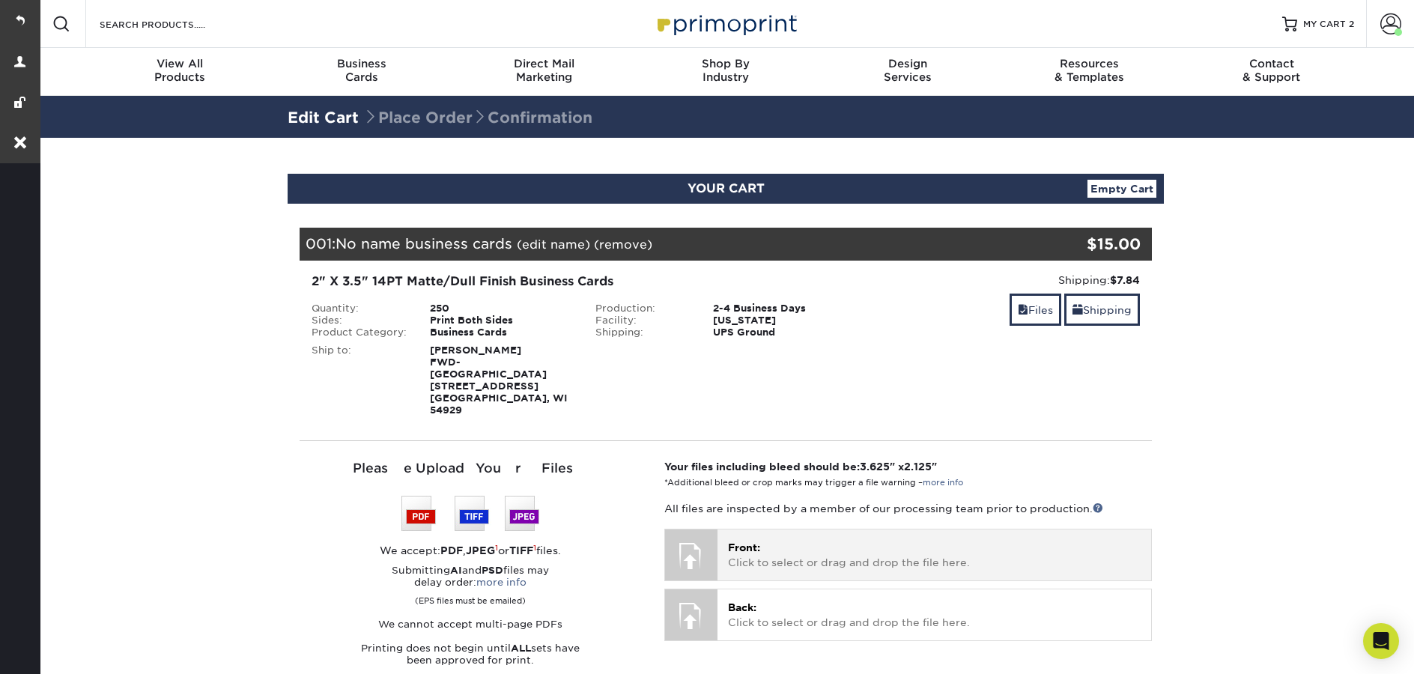
click at [850, 540] on p "Front: Click to select or drag and drop the file here." at bounding box center [934, 555] width 413 height 31
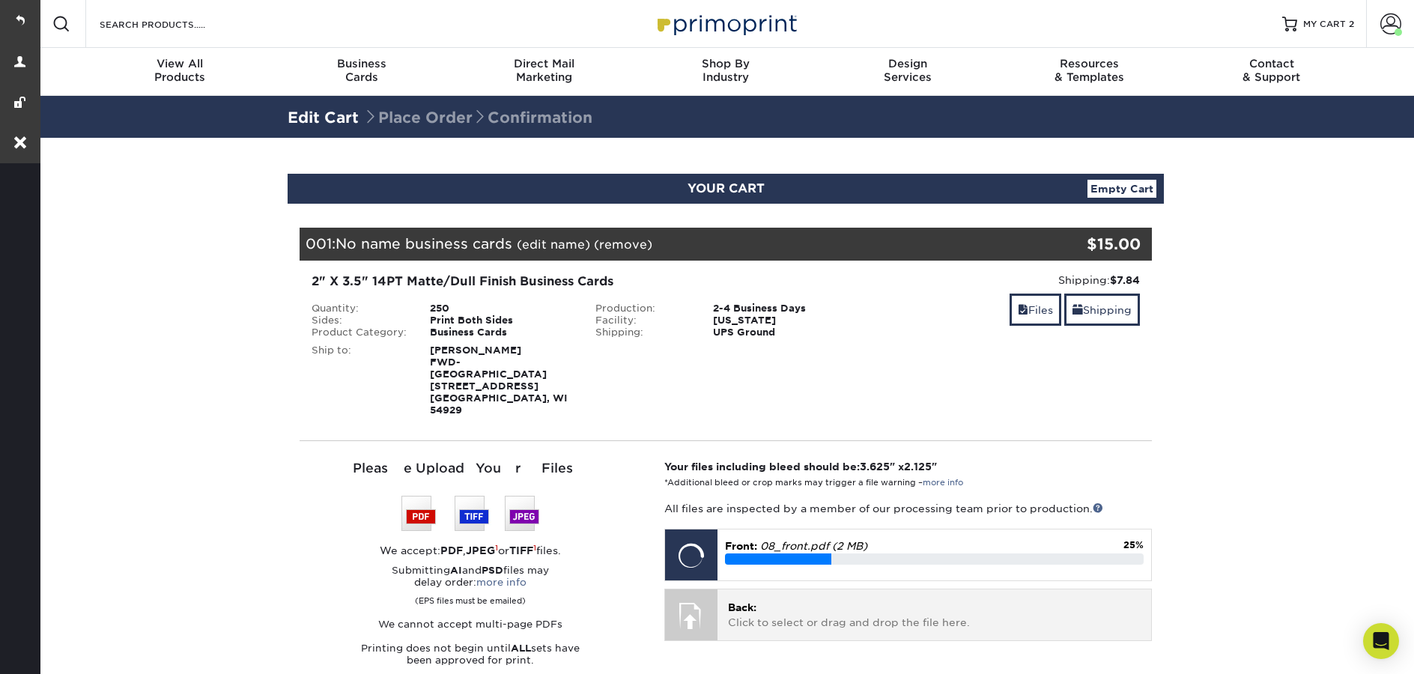
click at [860, 600] on p "Back: Click to select or drag and drop the file here." at bounding box center [934, 615] width 413 height 31
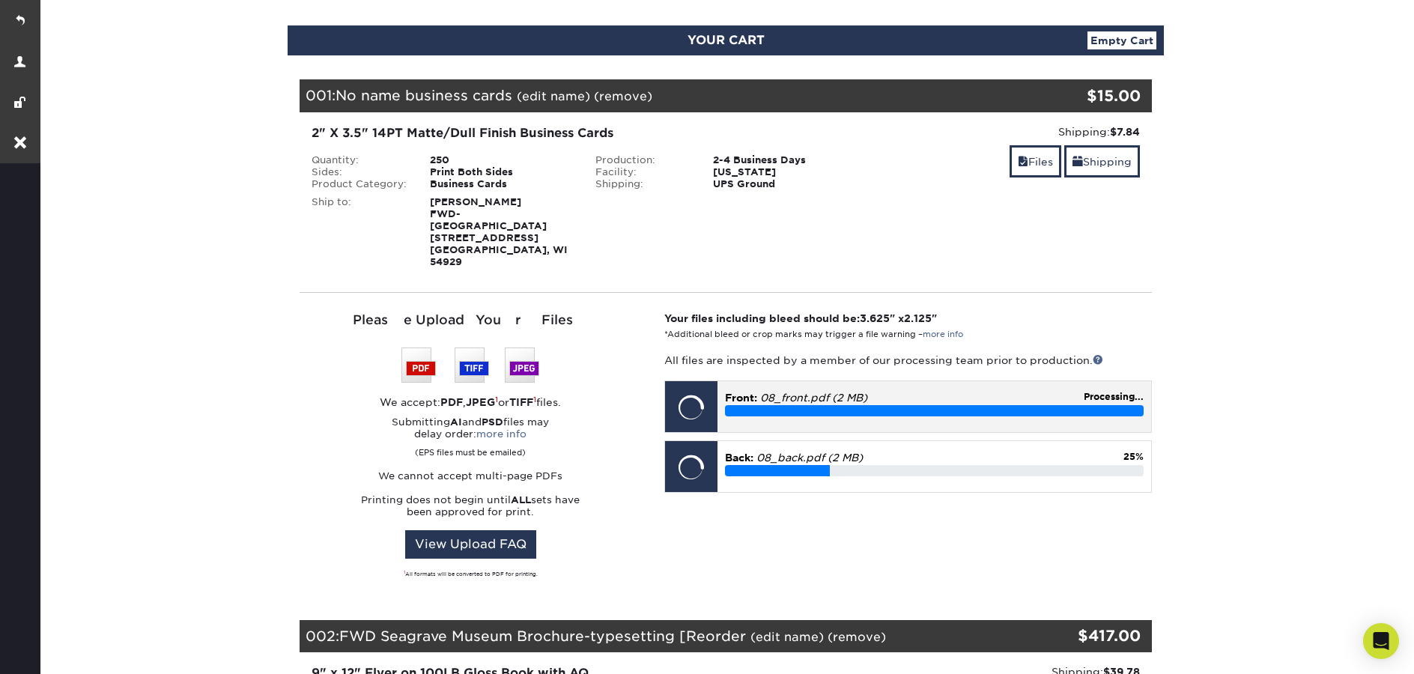
scroll to position [193, 0]
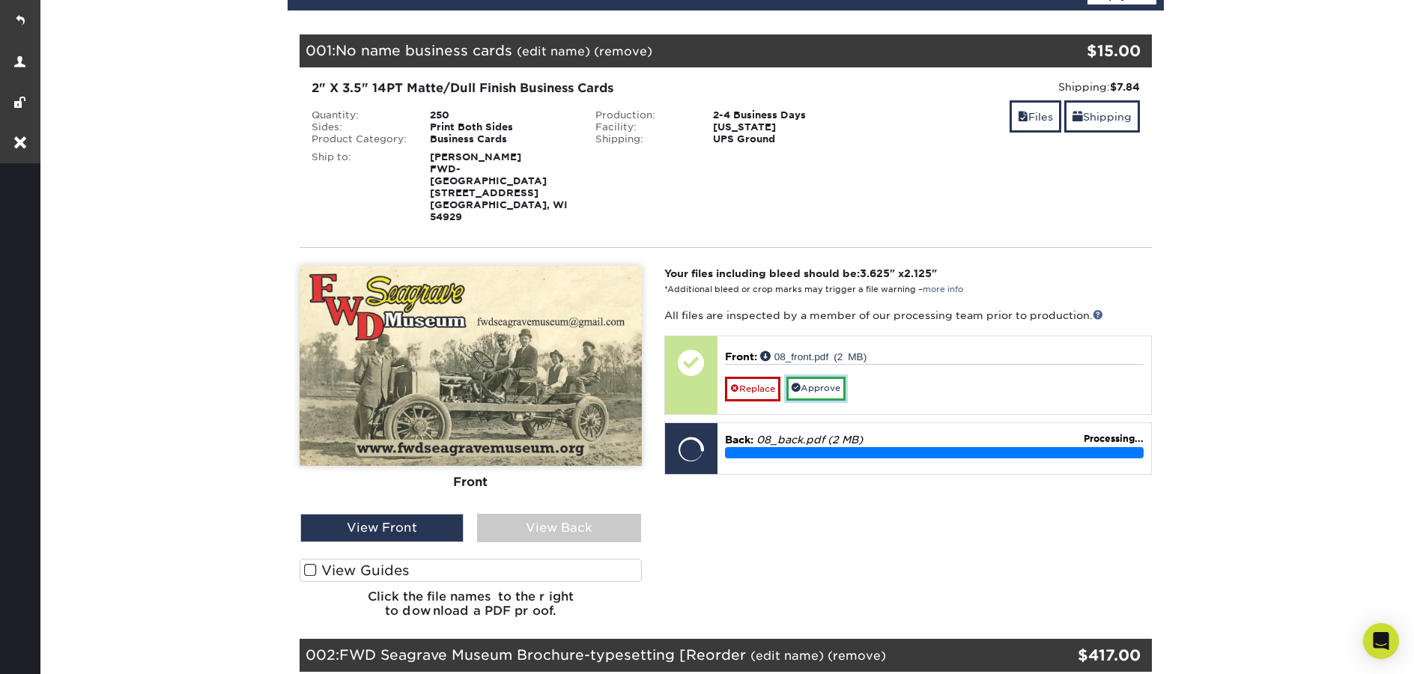
click at [842, 377] on link "Approve" at bounding box center [815, 388] width 59 height 23
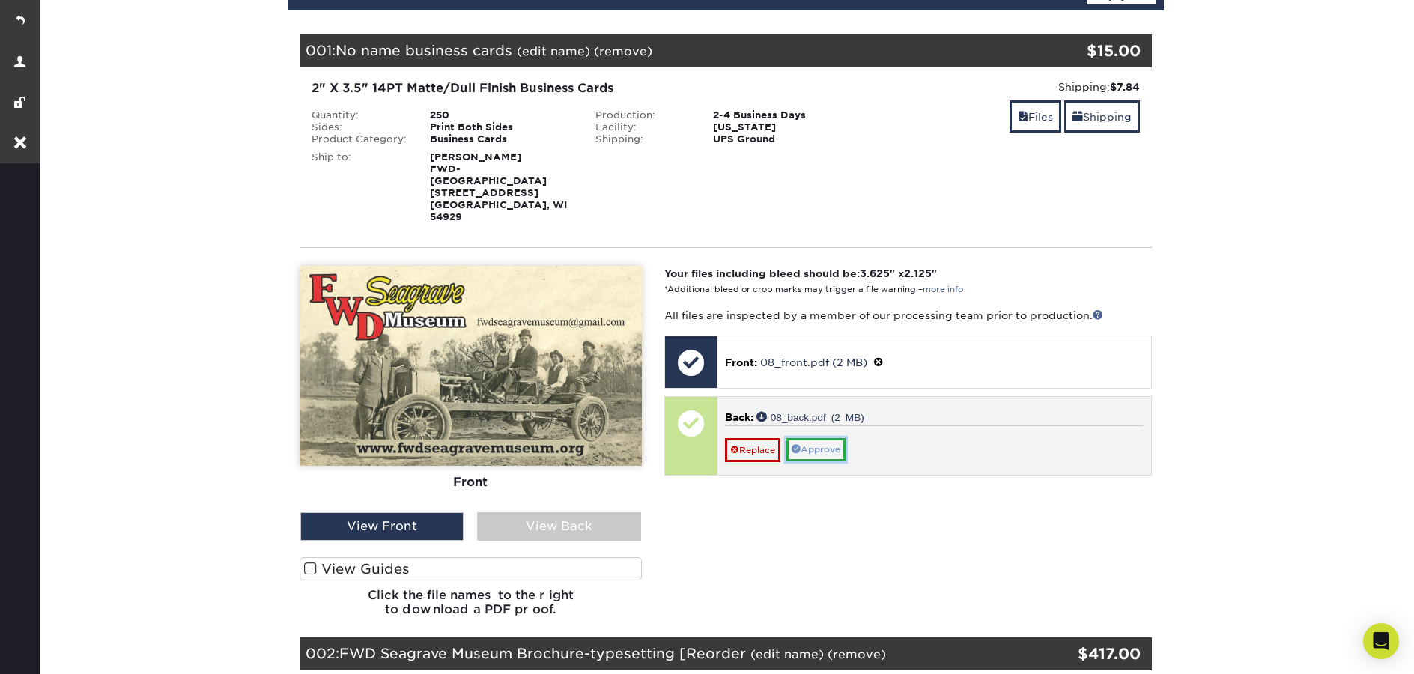
click at [842, 438] on link "Approve" at bounding box center [815, 449] width 59 height 23
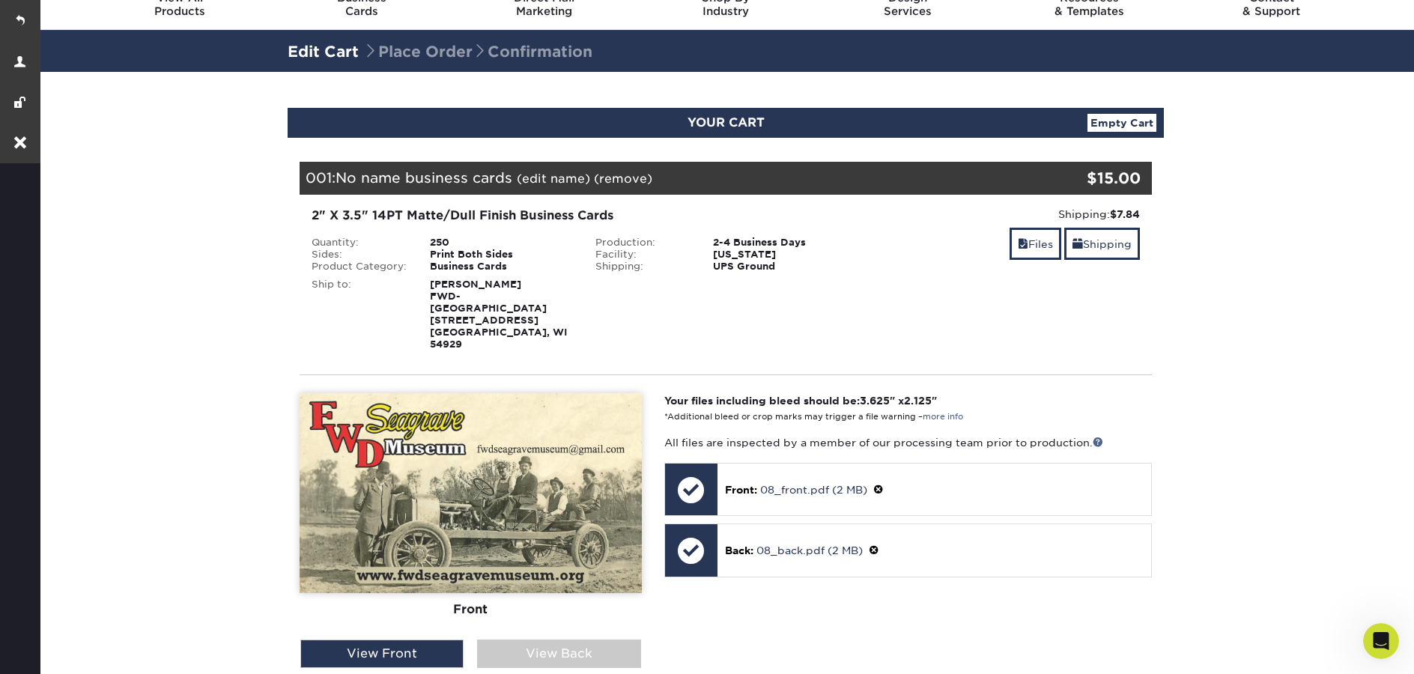
scroll to position [0, 0]
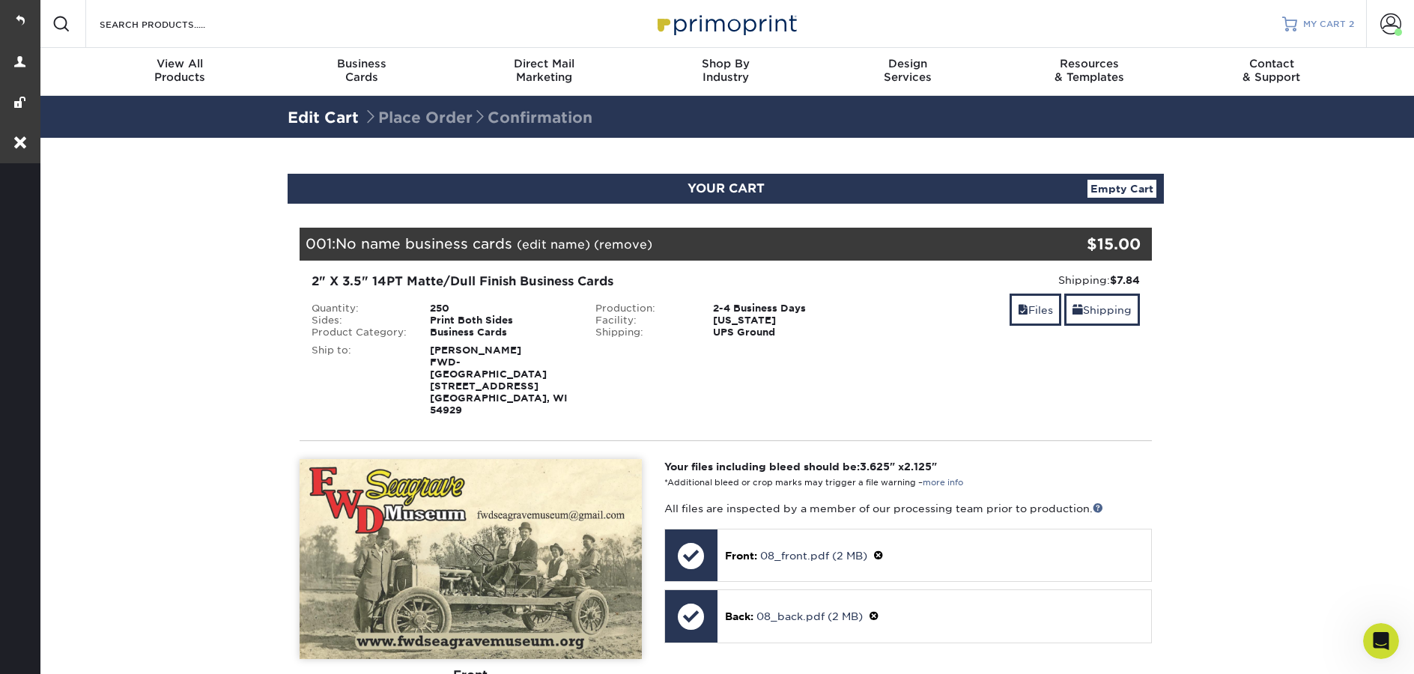
click at [1309, 21] on span "MY CART" at bounding box center [1324, 24] width 43 height 13
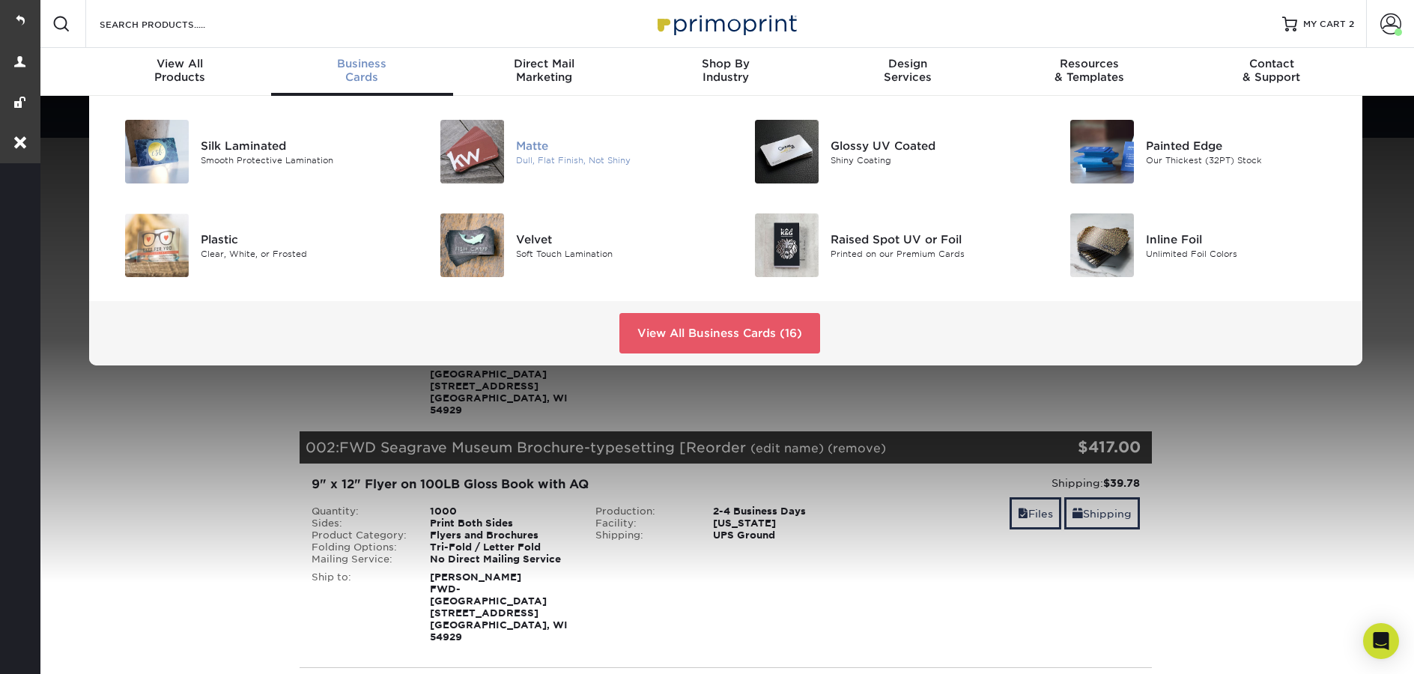
click at [531, 147] on div "Matte" at bounding box center [615, 145] width 198 height 16
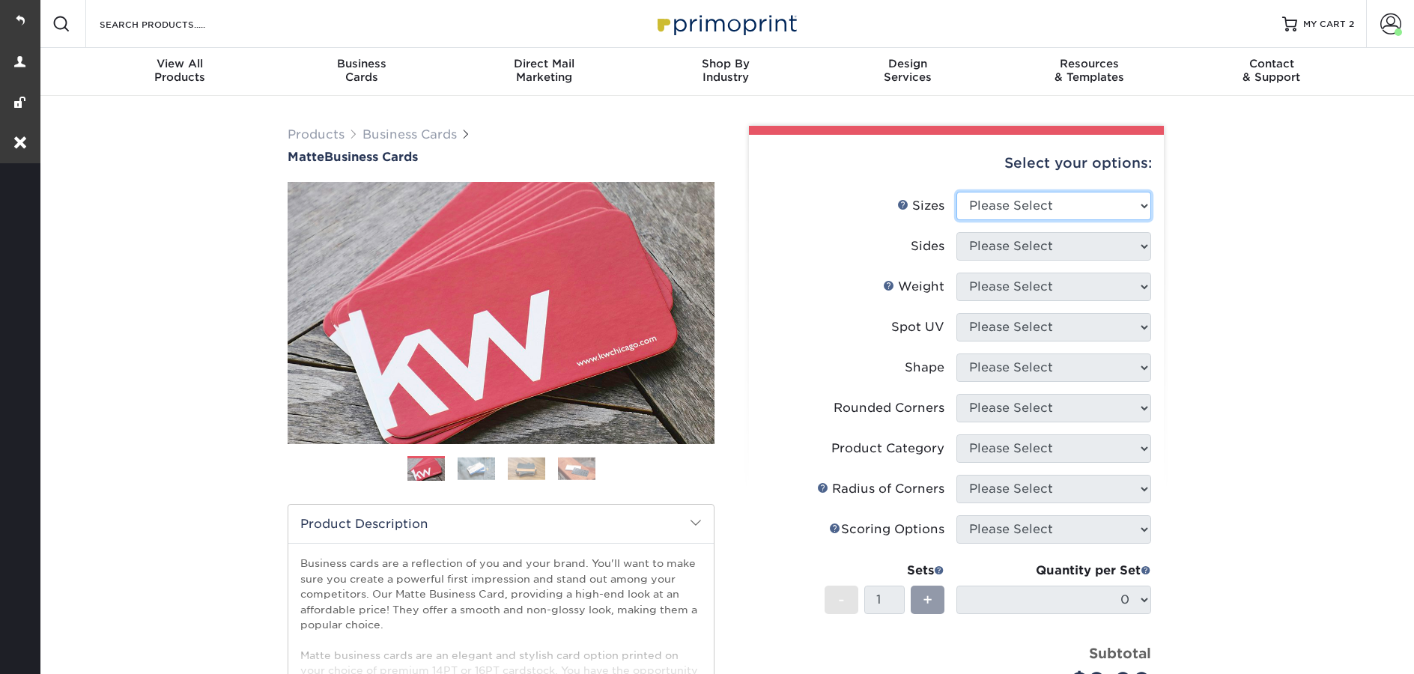
click at [1072, 197] on select "Please Select 1.5" x 3.5" - Mini 1.75" x 3.5" - Mini 2" x 2" - Square 2" x 3" -…" at bounding box center [1053, 206] width 195 height 28
select select "2.00x3.50"
click at [956, 192] on select "Please Select 1.5" x 3.5" - Mini 1.75" x 3.5" - Mini 2" x 2" - Square 2" x 3" -…" at bounding box center [1053, 206] width 195 height 28
click at [1011, 250] on select "Please Select" at bounding box center [1053, 246] width 195 height 28
select select "13abbda7-1d64-4f25-8bb2-c179b224825d"
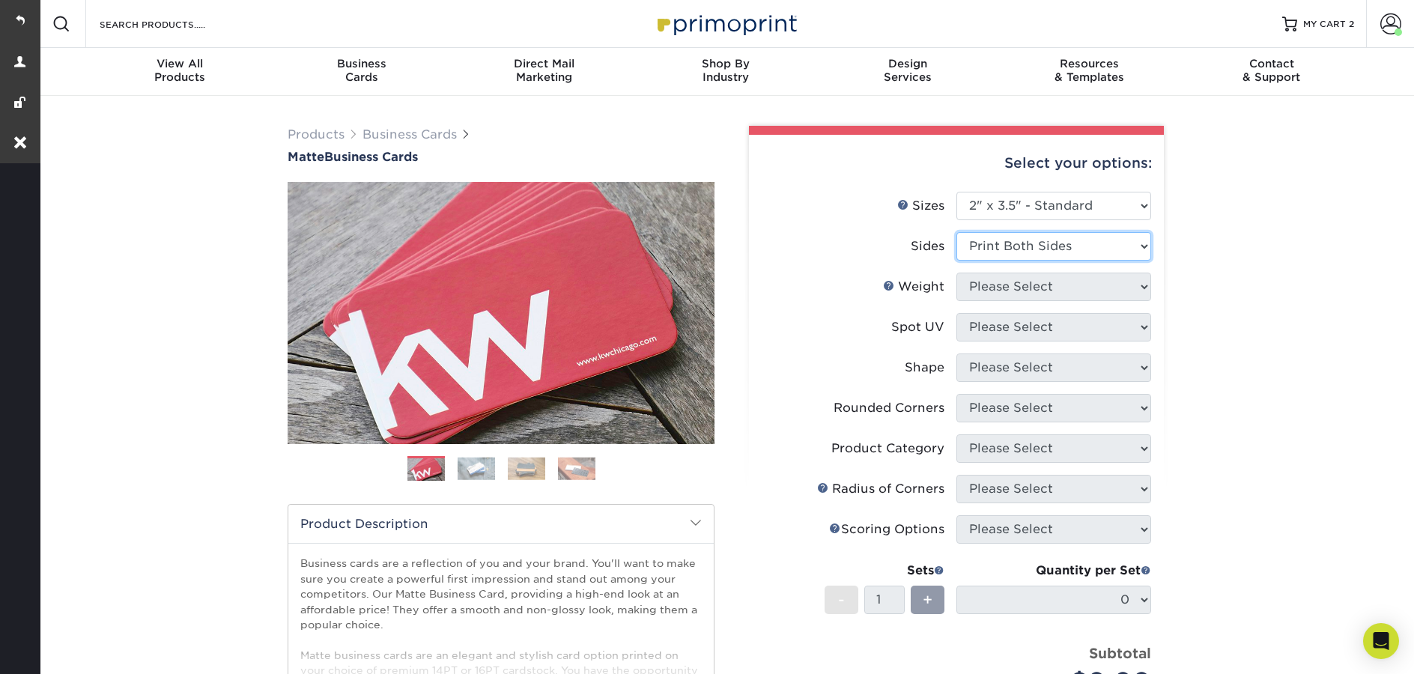
click at [956, 232] on select "Please Select Print Both Sides Print Front Only" at bounding box center [1053, 246] width 195 height 28
click at [1004, 283] on select "Please Select 16PT 14PT" at bounding box center [1053, 287] width 195 height 28
select select "14PT"
click at [956, 273] on select "Please Select 16PT 14PT" at bounding box center [1053, 287] width 195 height 28
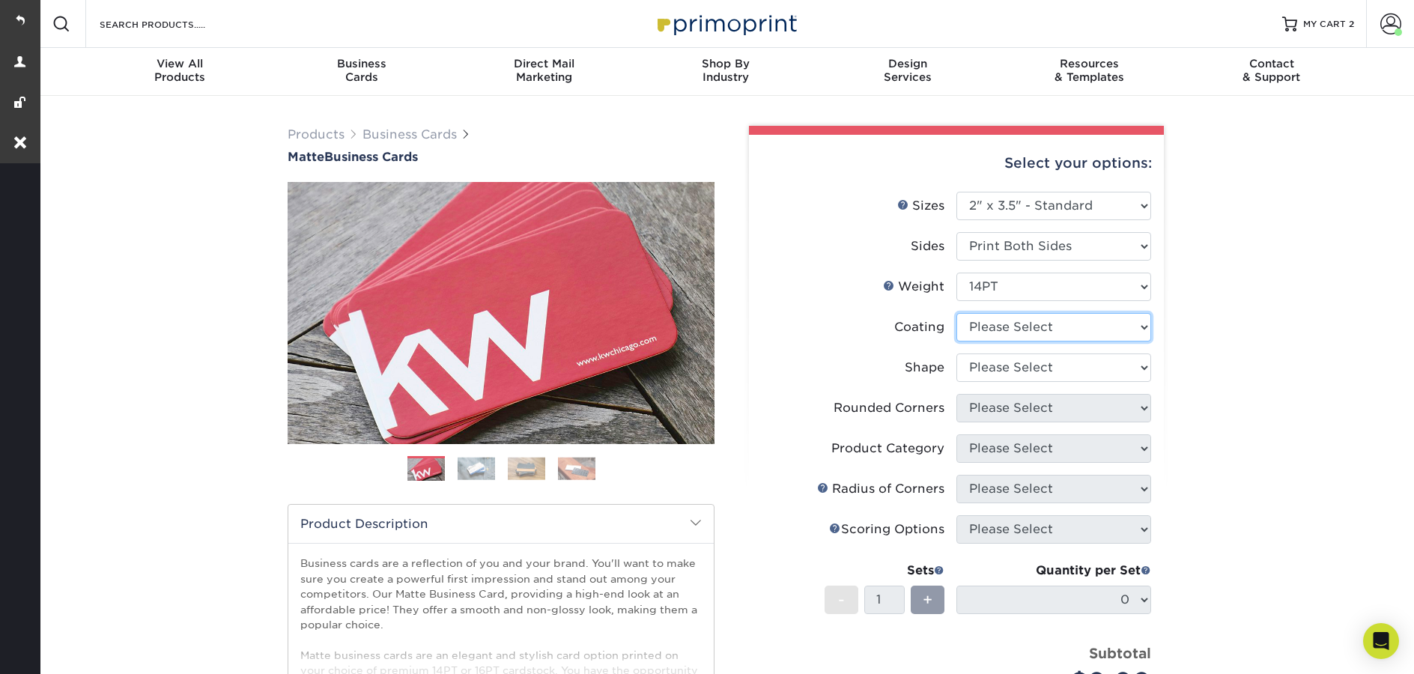
click at [1029, 326] on select at bounding box center [1053, 327] width 195 height 28
select select "121bb7b5-3b4d-429f-bd8d-bbf80e953313"
click at [956, 313] on select at bounding box center [1053, 327] width 195 height 28
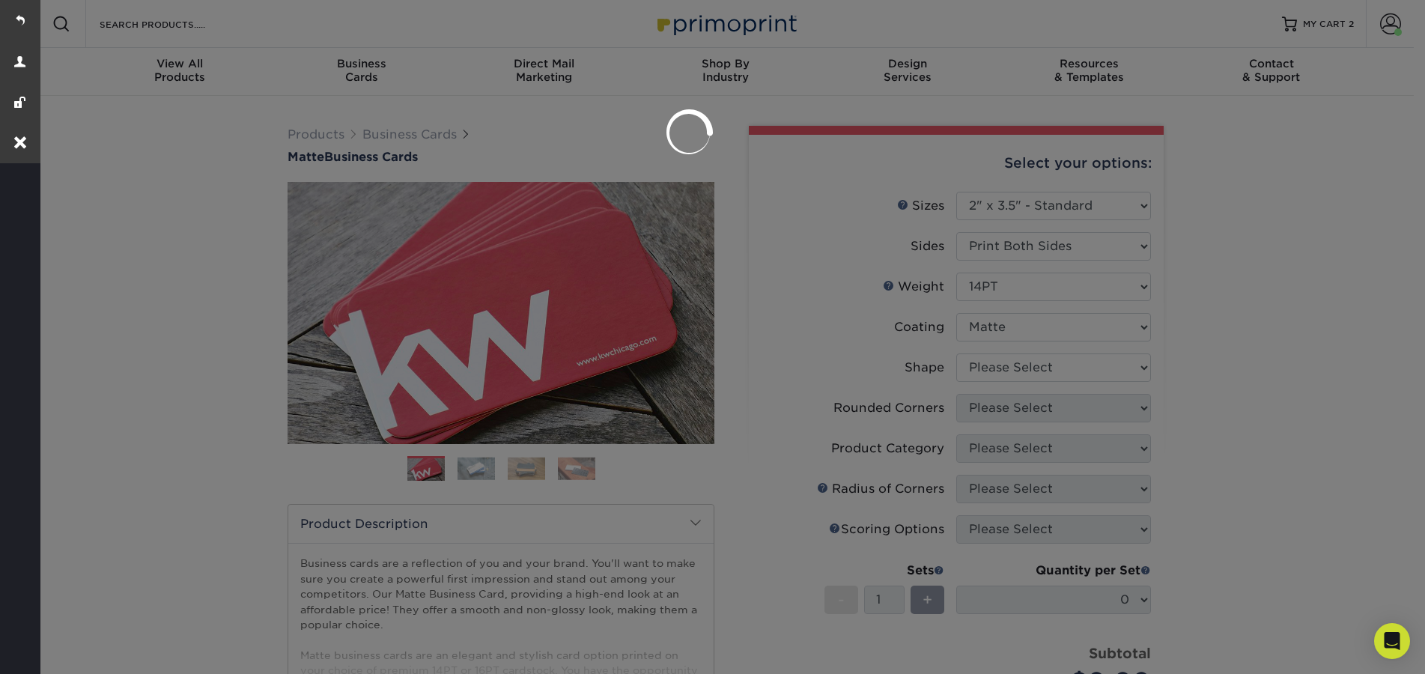
click at [1016, 374] on div at bounding box center [712, 337] width 1425 height 674
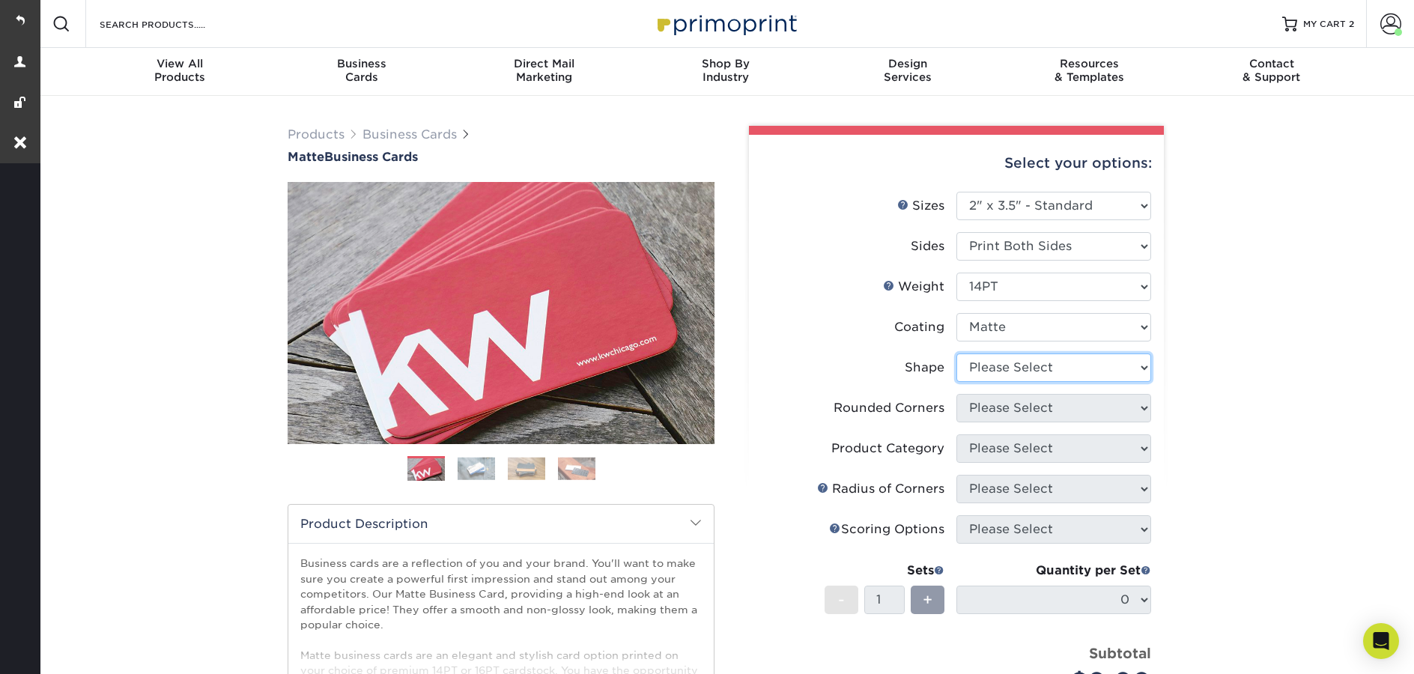
click at [1013, 369] on select "Please Select Standard" at bounding box center [1053, 367] width 195 height 28
select select "standard"
click at [956, 353] on select "Please Select Standard" at bounding box center [1053, 367] width 195 height 28
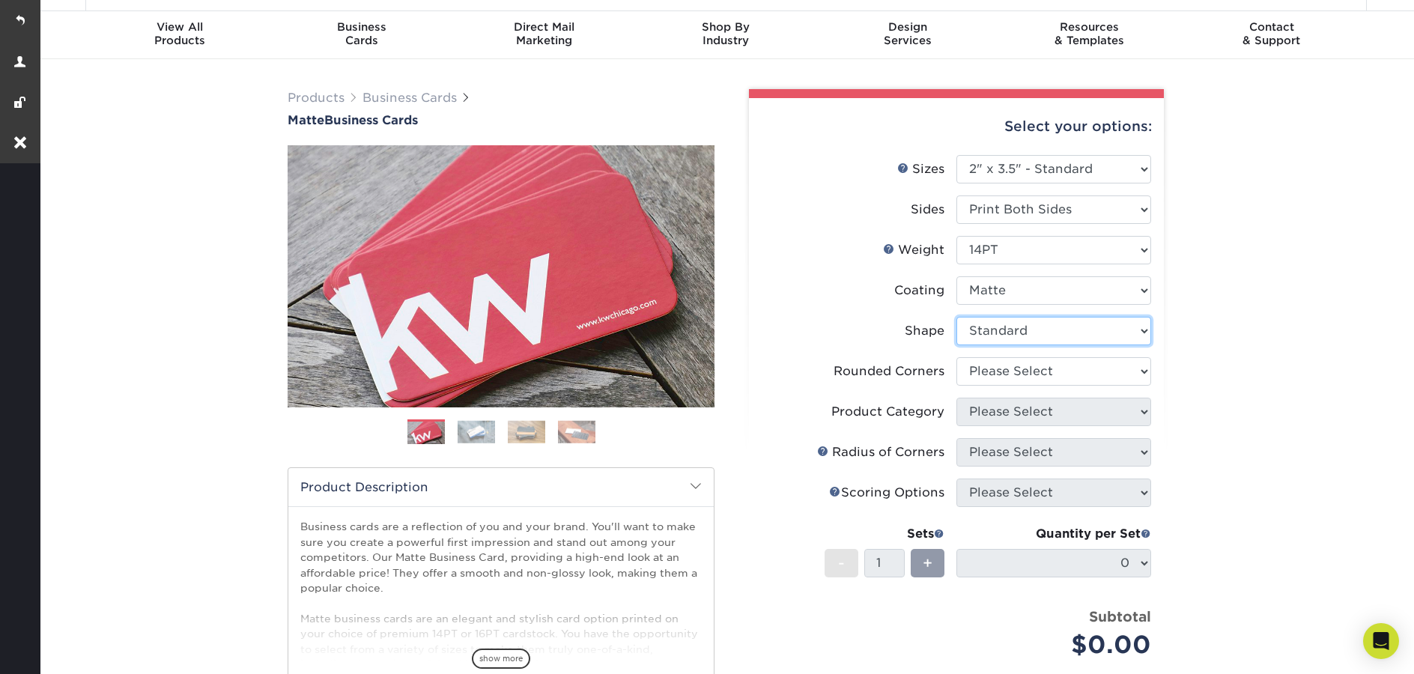
scroll to position [120, 0]
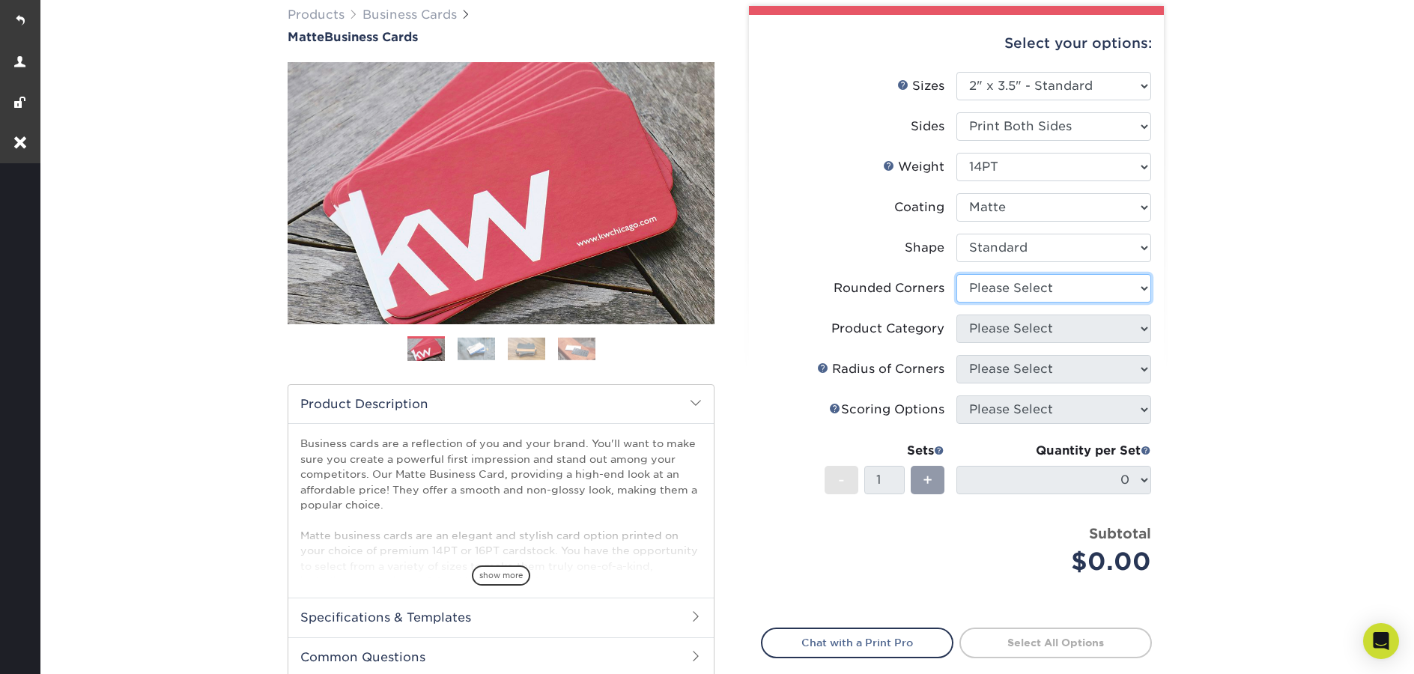
click at [997, 288] on select "Please Select Yes - Round 2 Corners Yes - Round 4 Corners No" at bounding box center [1053, 288] width 195 height 28
select select "0"
click at [956, 274] on select "Please Select Yes - Round 2 Corners Yes - Round 4 Corners No" at bounding box center [1053, 288] width 195 height 28
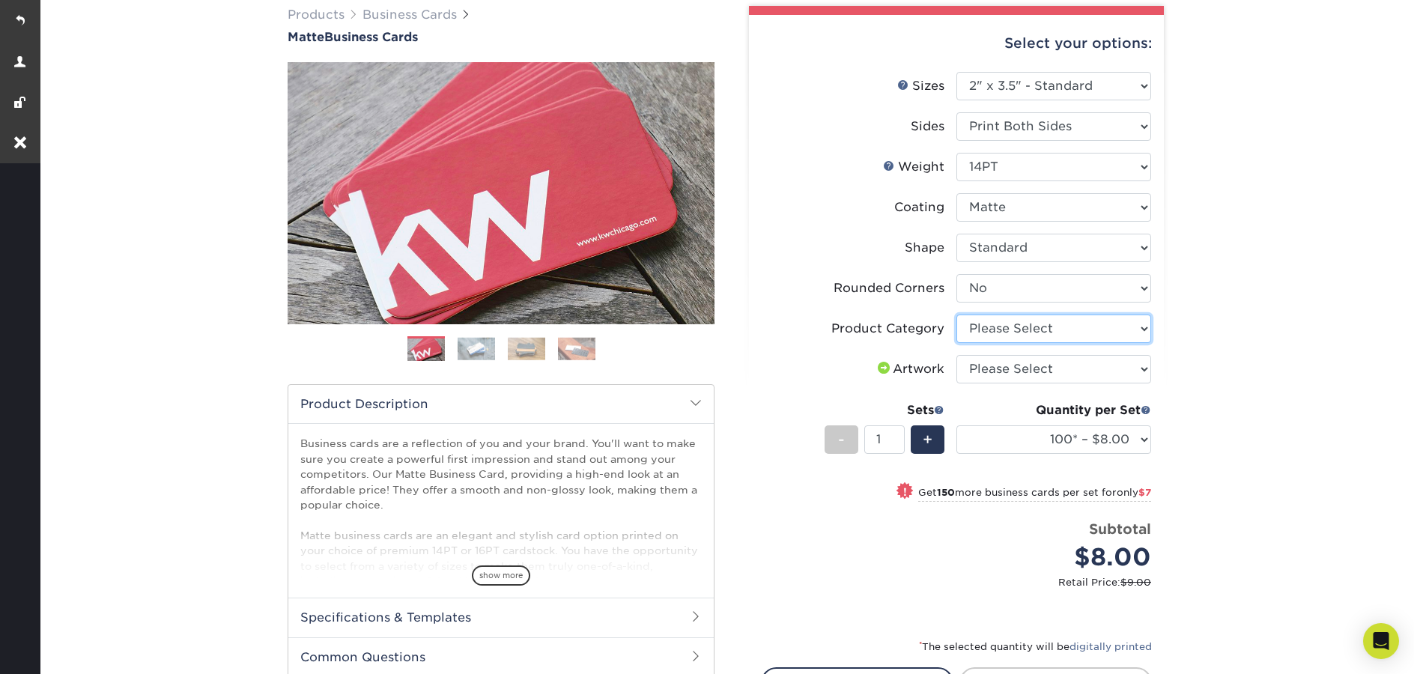
click at [1006, 327] on select "Please Select Business Cards" at bounding box center [1053, 328] width 195 height 28
select select "3b5148f1-0588-4f88-a218-97bcfdce65c1"
click at [956, 314] on select "Please Select Business Cards" at bounding box center [1053, 328] width 195 height 28
click at [1033, 367] on select "Please Select I will upload files I need a design - $100" at bounding box center [1053, 369] width 195 height 28
select select "upload"
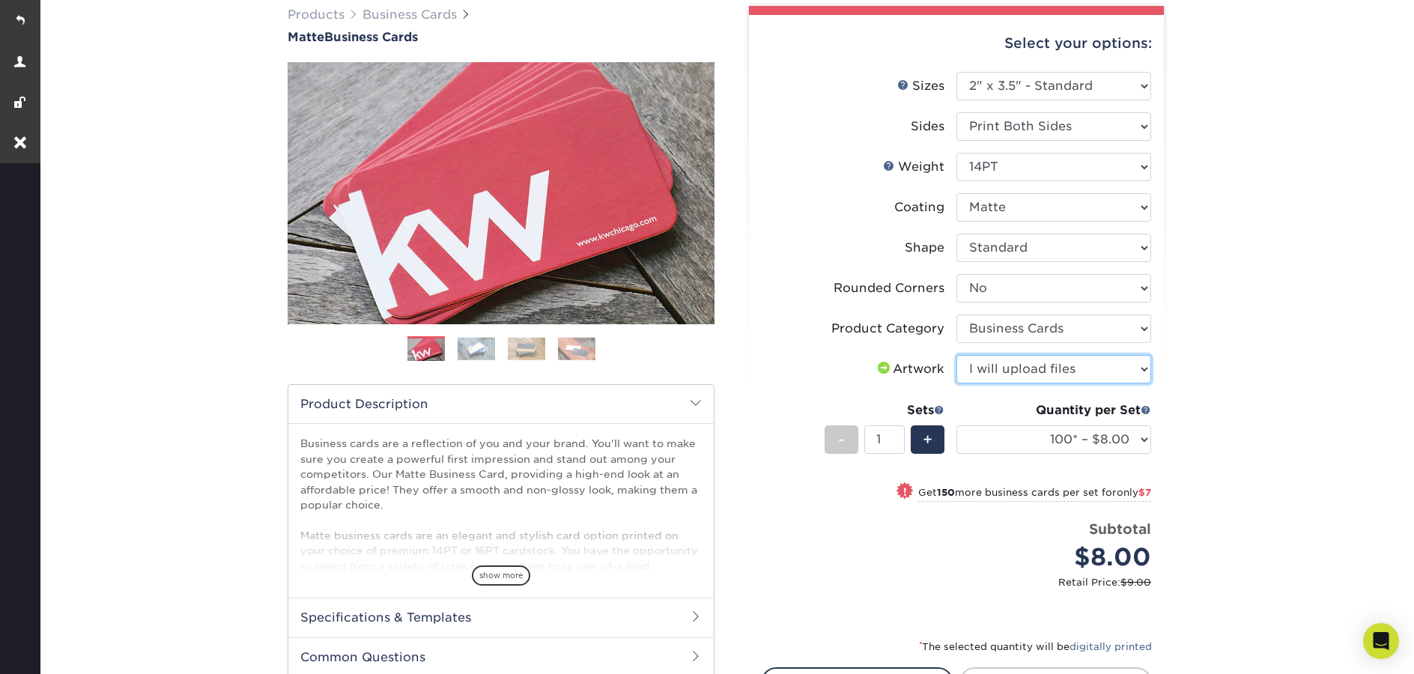
click at [956, 355] on select "Please Select I will upload files I need a design - $100" at bounding box center [1053, 369] width 195 height 28
click at [1130, 443] on select "100* – $8.00 250* – $15.00 500 – $30.00 1000 – $37.00 2500 – $66.00 5000 – $127…" at bounding box center [1053, 439] width 195 height 28
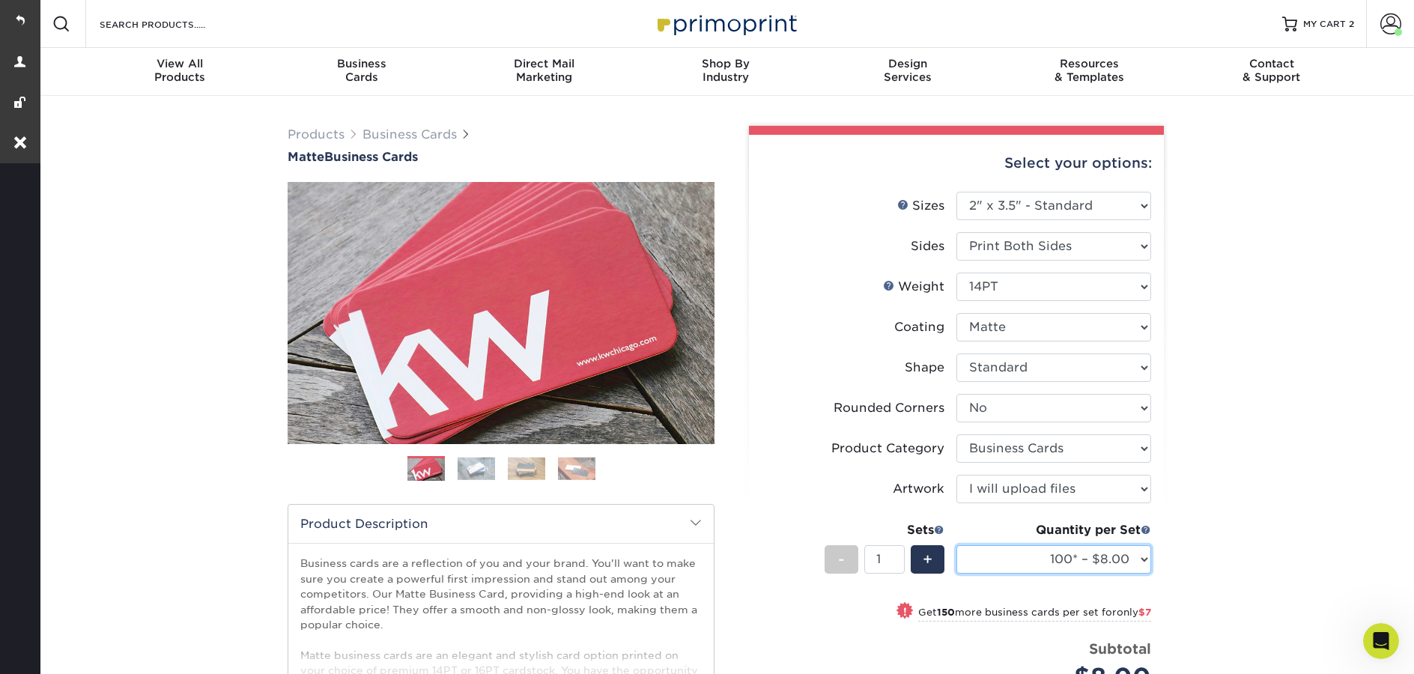
scroll to position [0, 0]
